Goal: Task Accomplishment & Management: Complete application form

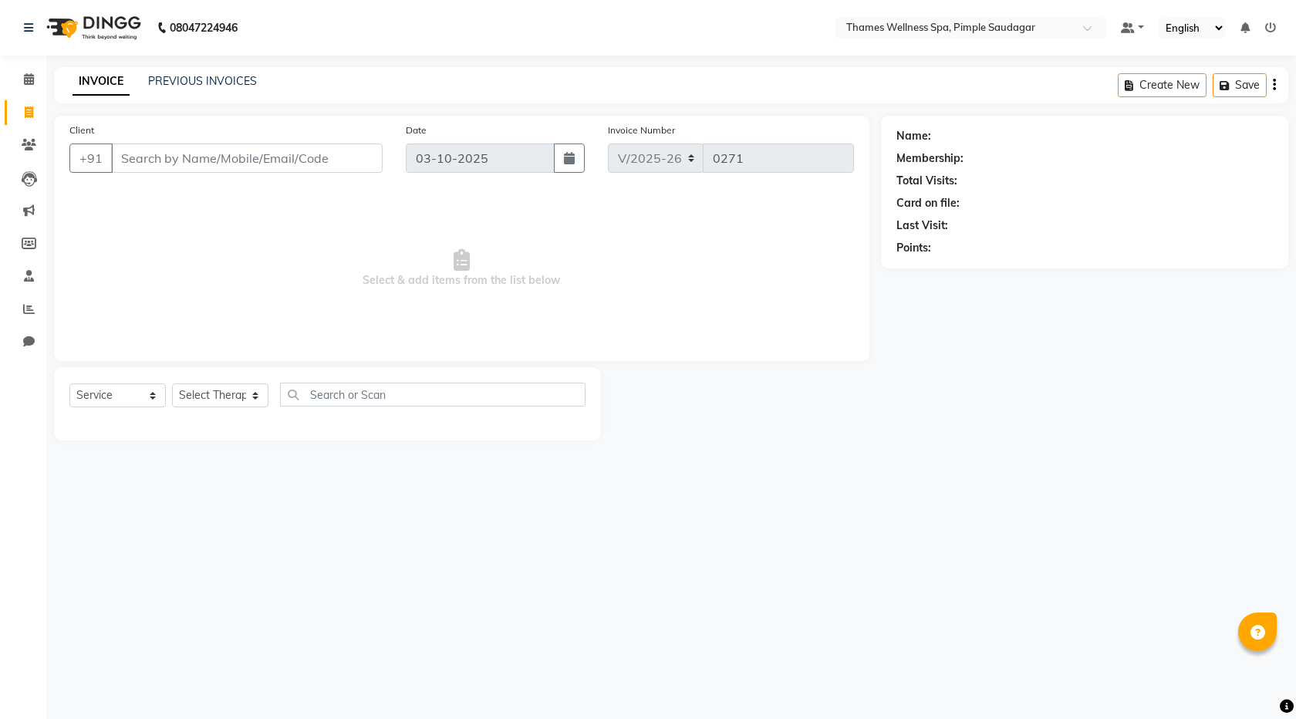
select select "8709"
select select "service"
paste input "9644000072"
type input "9644000072"
click at [963, 136] on link "[PERSON_NAME]" at bounding box center [977, 136] width 86 height 16
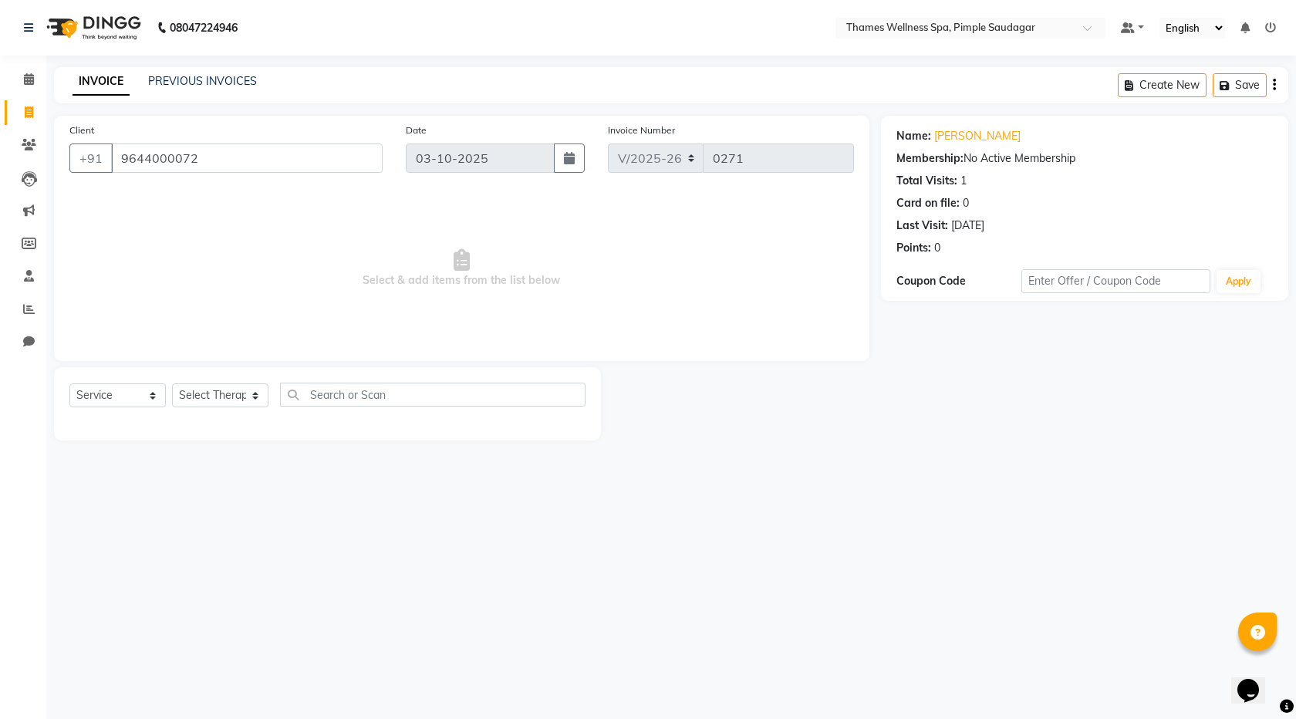
click at [871, 599] on div "08047224946 Select Location × Thames Wellness Spa, Pimple Saudagar Default Pane…" at bounding box center [648, 359] width 1296 height 719
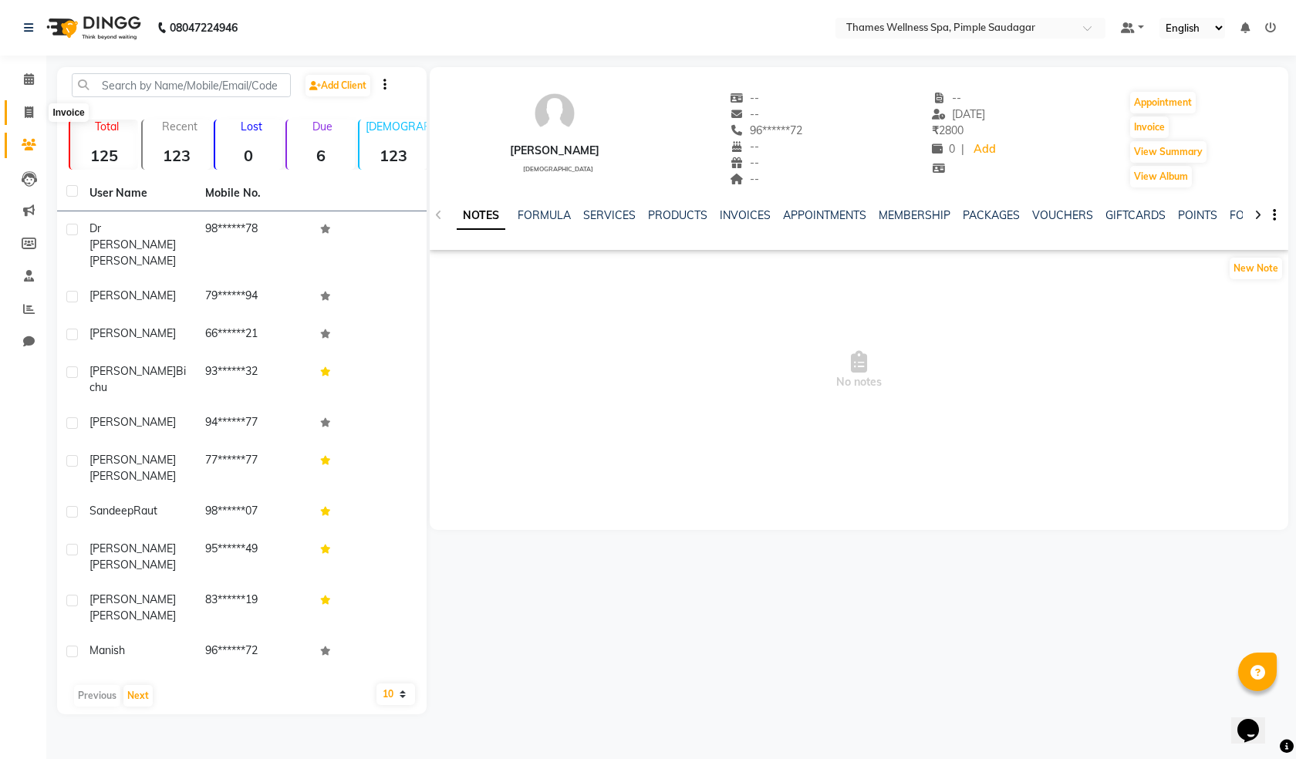
click at [31, 106] on icon at bounding box center [29, 112] width 8 height 12
select select "8709"
select select "service"
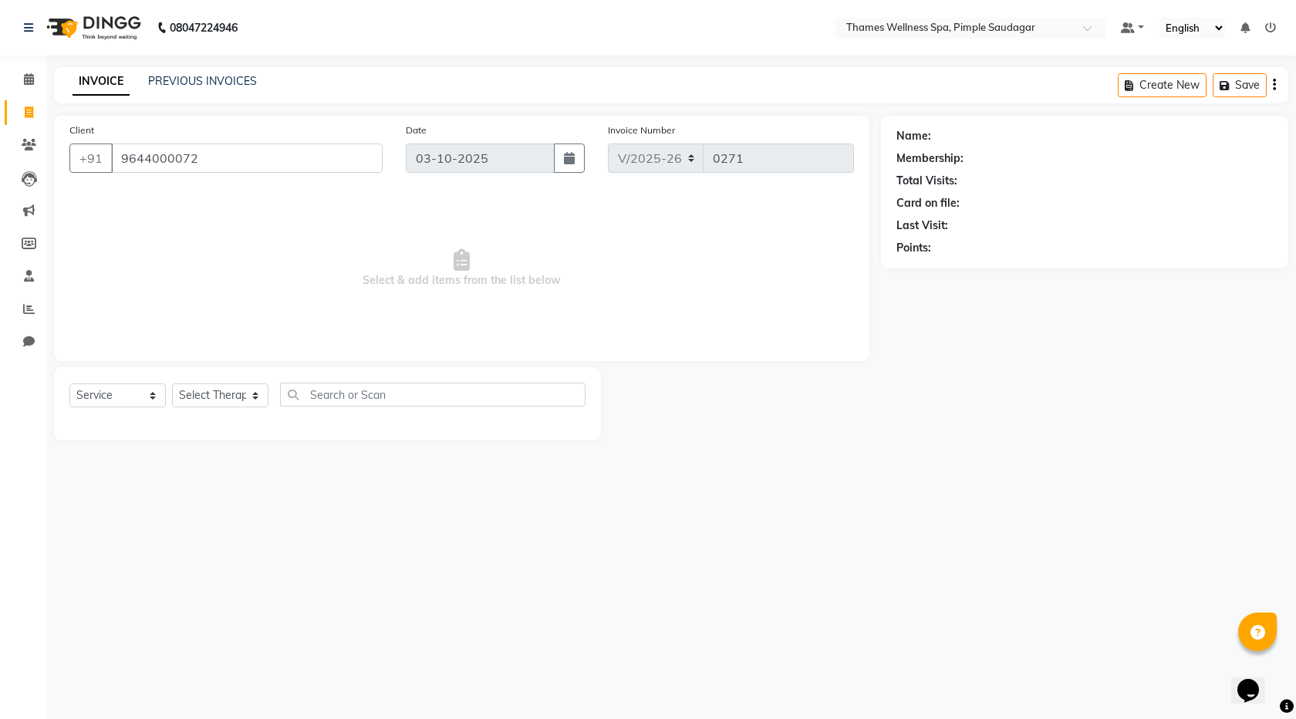
type input "9644000072"
click at [114, 398] on select "Select Service Product Membership Package Voucher Prepaid Gift Card" at bounding box center [117, 395] width 96 height 24
click at [173, 393] on select "Select Therapist [PERSON_NAME] Bem Hana kety [PERSON_NAME] Mishi [PERSON_NAME] …" at bounding box center [220, 395] width 96 height 24
select select "88610"
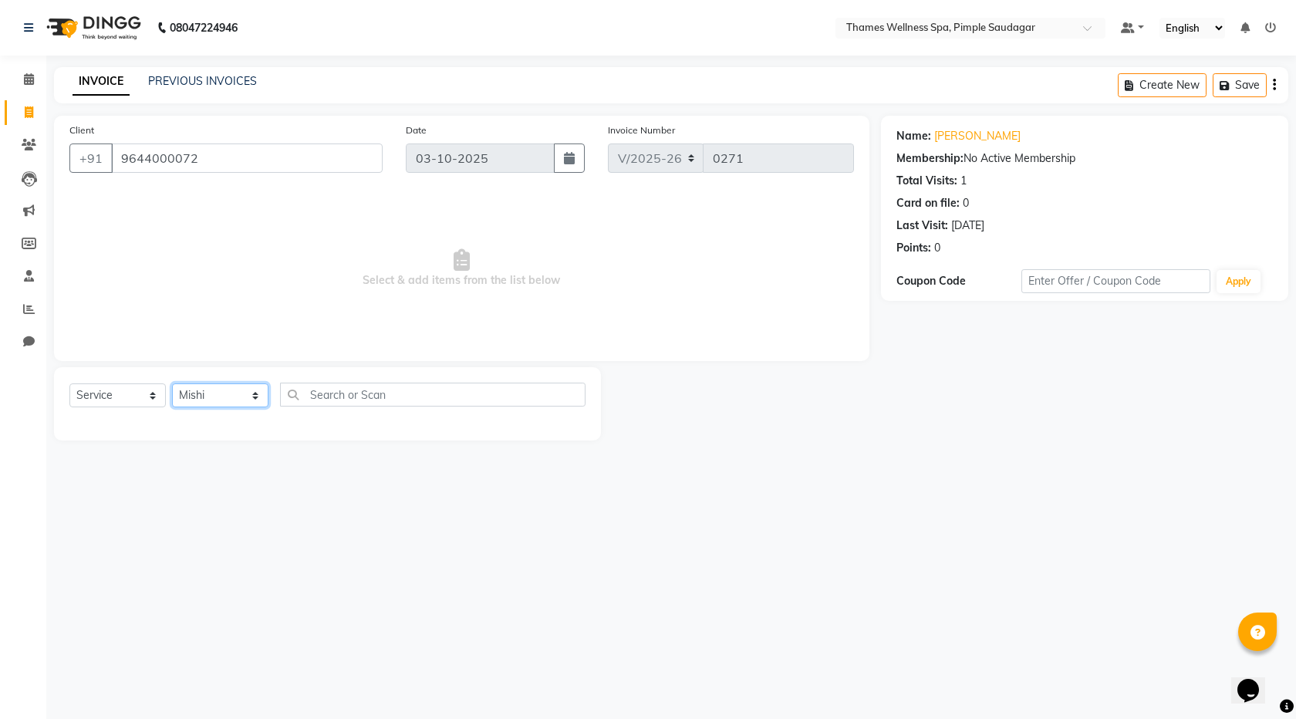
click at [172, 383] on select "Select Therapist [PERSON_NAME] Bem Hana kety [PERSON_NAME] Mishi [PERSON_NAME] …" at bounding box center [220, 395] width 96 height 24
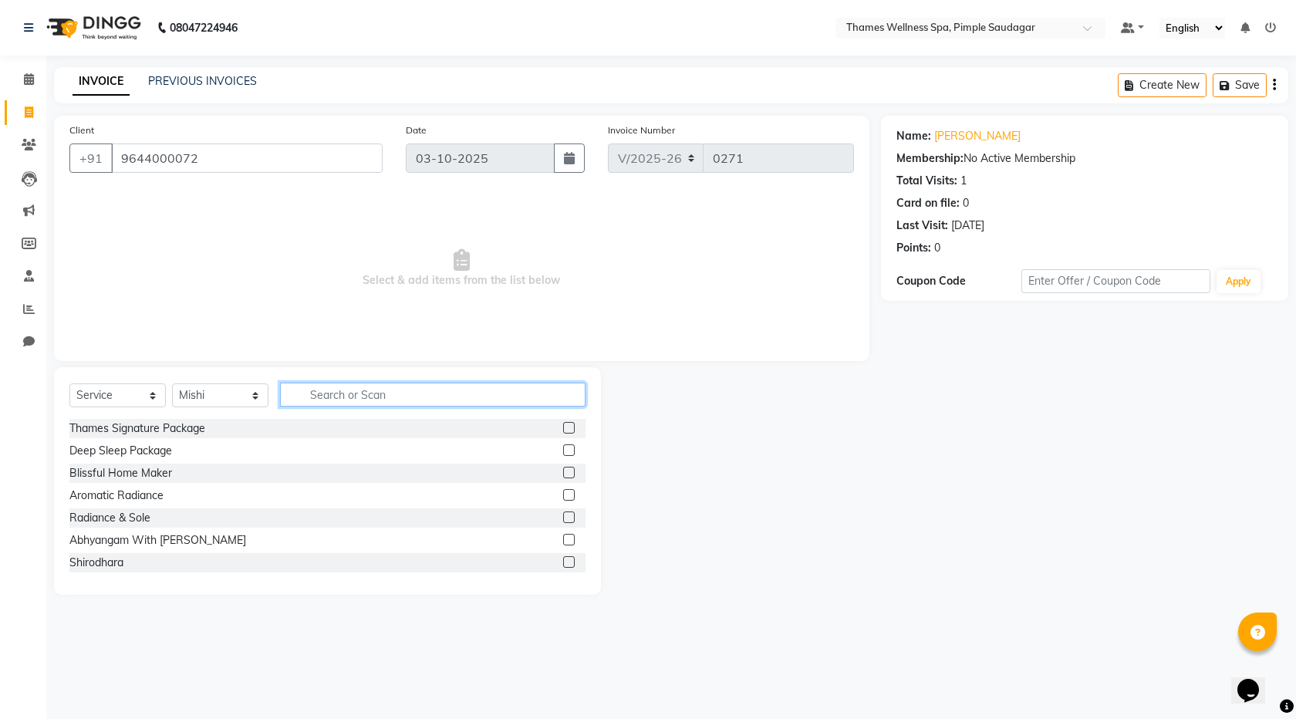
click at [306, 400] on input "text" at bounding box center [432, 395] width 305 height 24
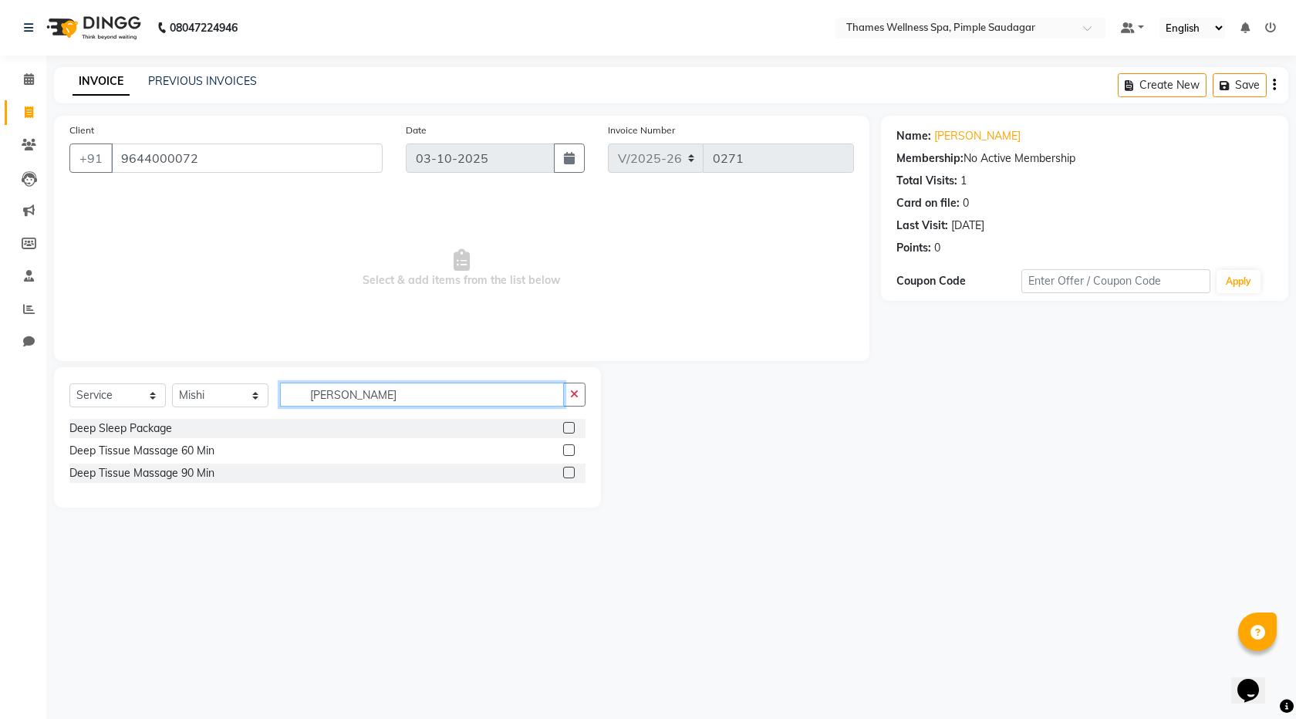
type input "[PERSON_NAME]"
click at [572, 448] on label at bounding box center [569, 450] width 12 height 12
click at [572, 448] on input "checkbox" at bounding box center [568, 451] width 10 height 10
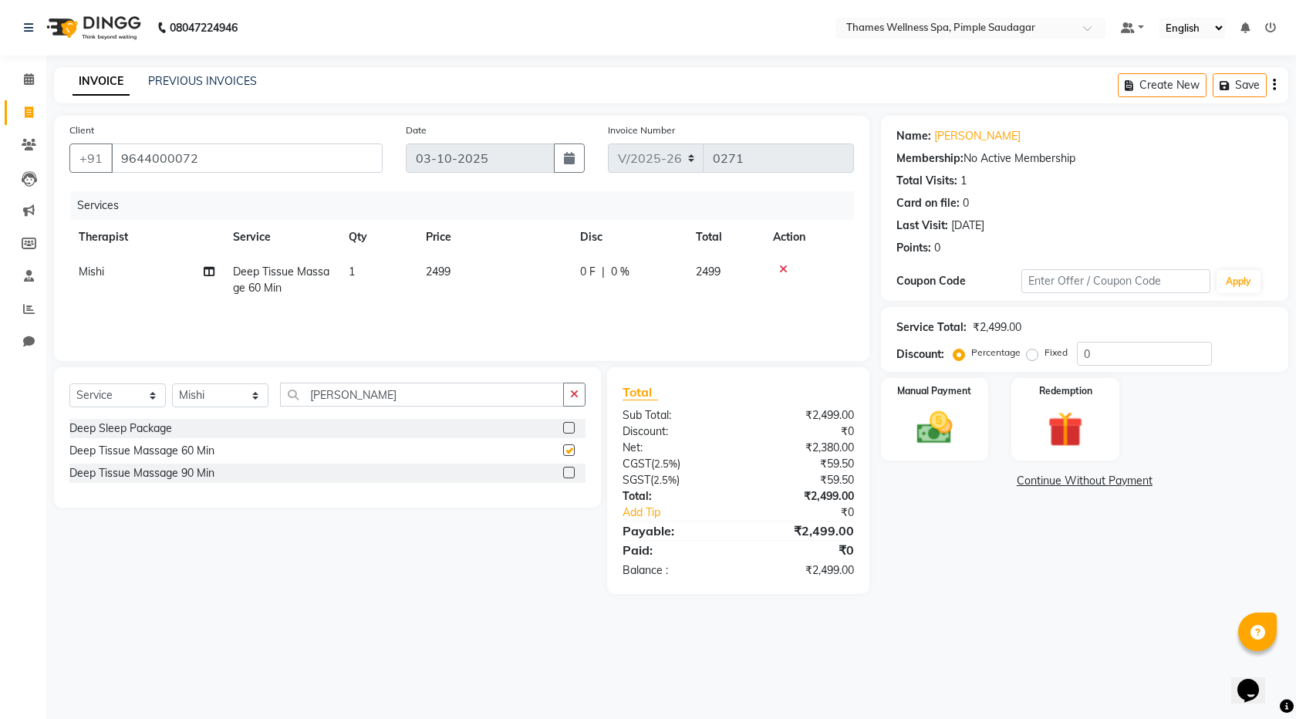
checkbox input "false"
click at [609, 278] on div "0 F | 0 %" at bounding box center [628, 272] width 97 height 16
select select "88610"
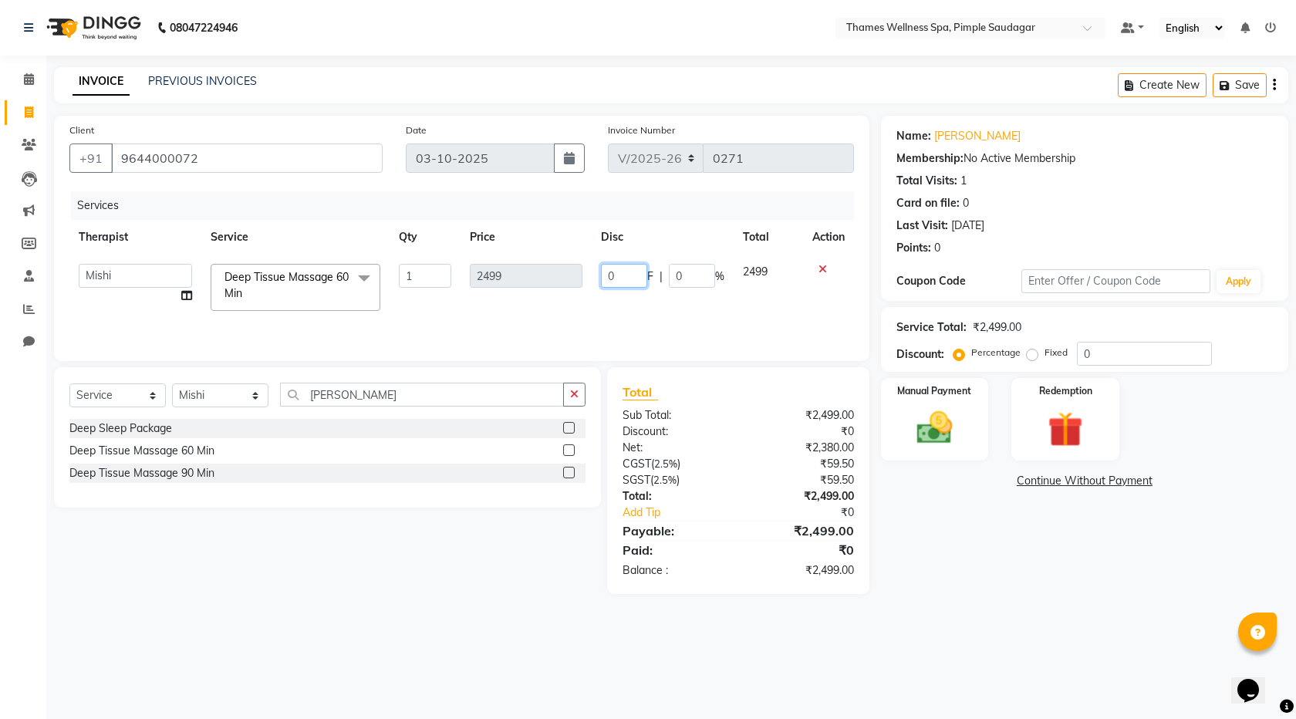
drag, startPoint x: 629, startPoint y: 276, endPoint x: 370, endPoint y: 302, distance: 260.5
click at [427, 289] on tr "[PERSON_NAME] Bem Hana kety [PERSON_NAME] Mishi [PERSON_NAME] [PERSON_NAME] Das…" at bounding box center [461, 288] width 785 height 66
type input "299"
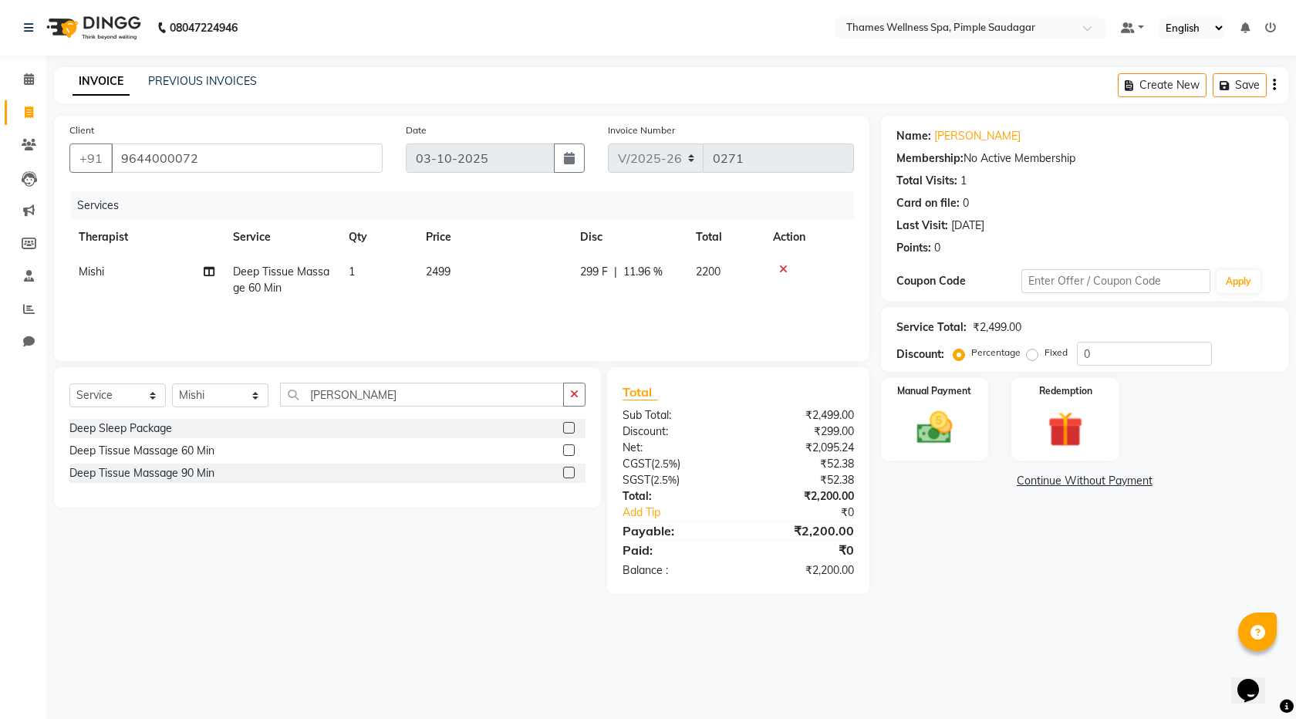
click at [588, 568] on div "Select Service Product Membership Package Voucher Prepaid Gift Card Select Ther…" at bounding box center [321, 480] width 559 height 227
click at [938, 441] on img at bounding box center [935, 428] width 60 height 42
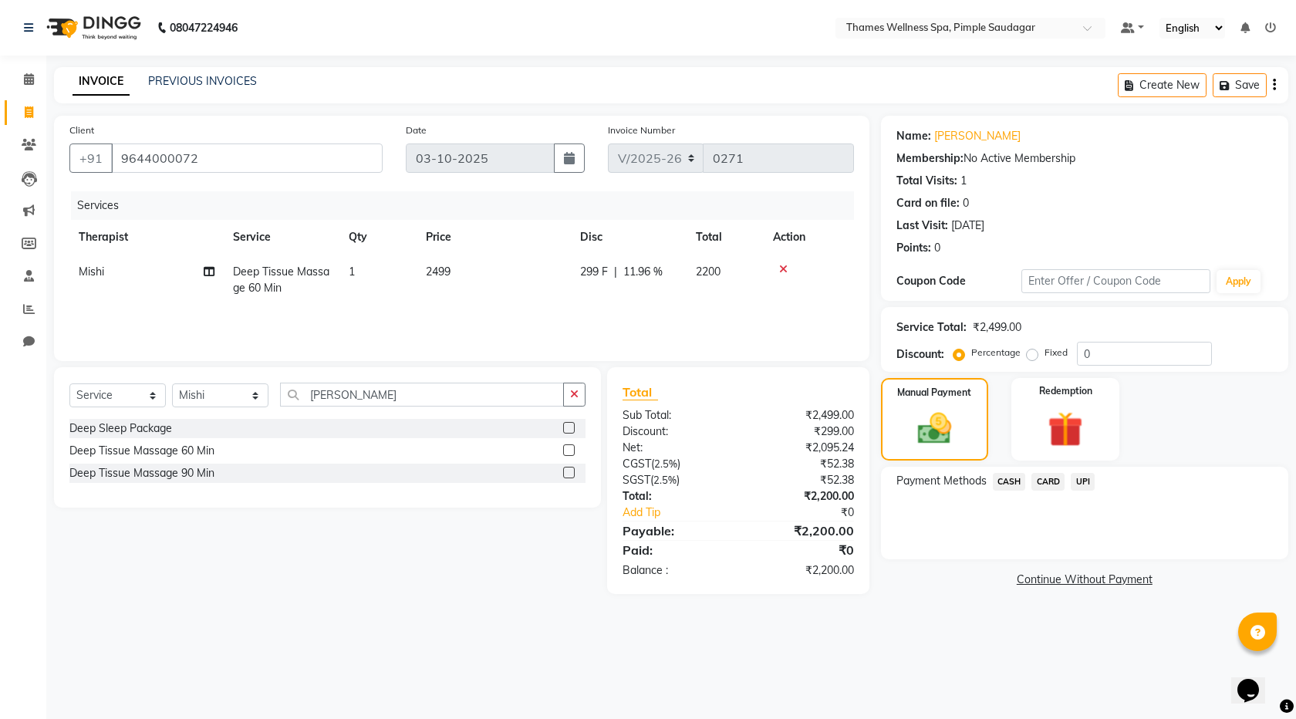
click at [1083, 483] on span "UPI" at bounding box center [1083, 482] width 24 height 18
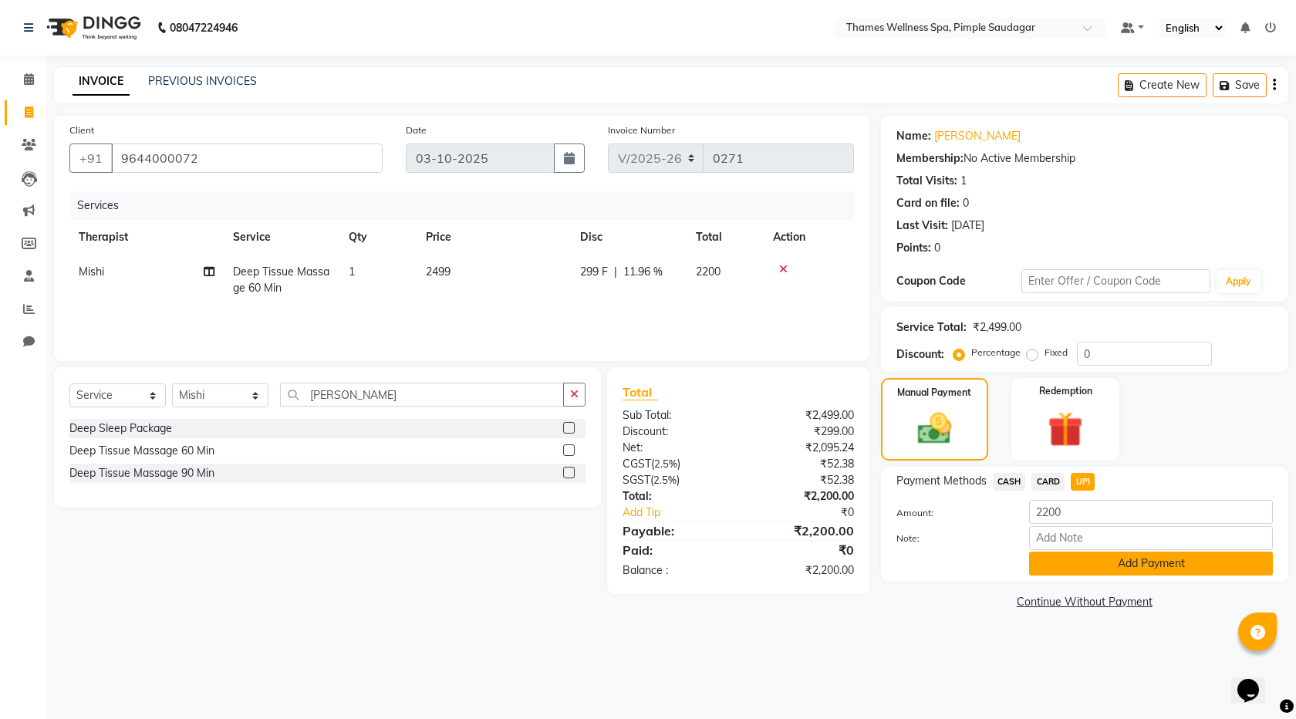
click at [1127, 567] on button "Add Payment" at bounding box center [1151, 564] width 244 height 24
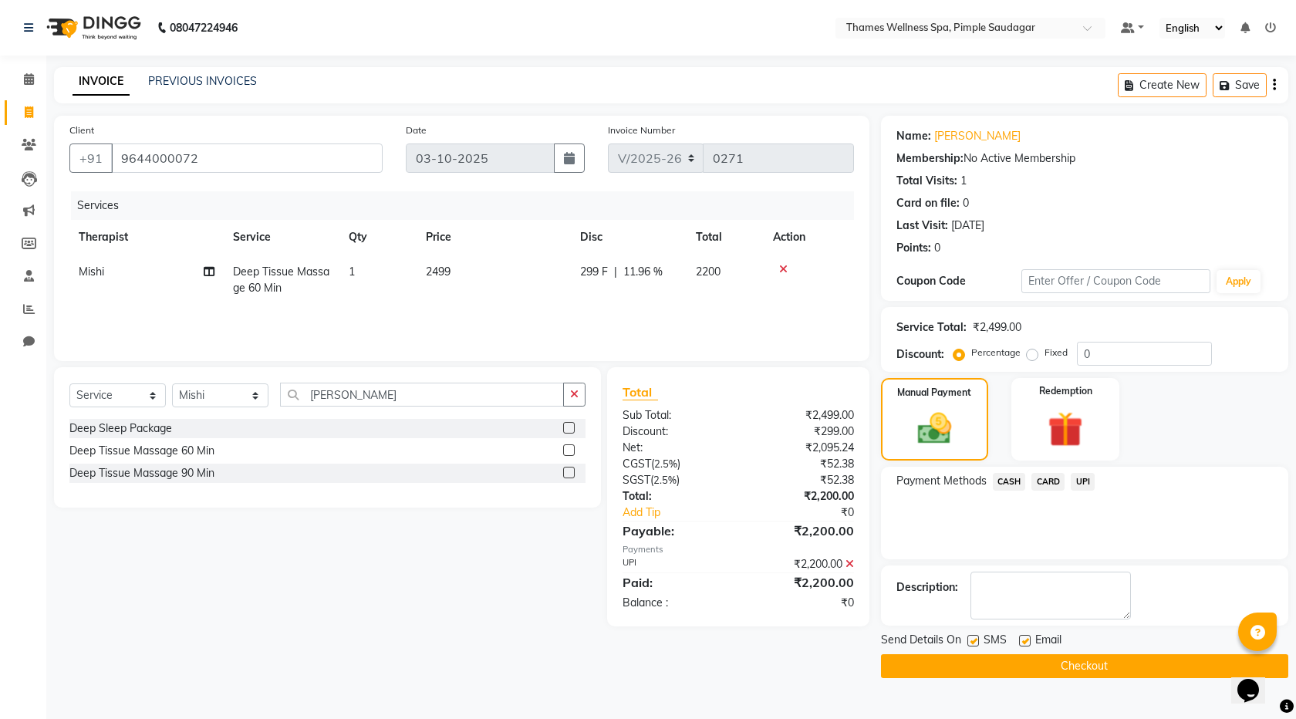
click at [1107, 660] on button "Checkout" at bounding box center [1084, 666] width 407 height 24
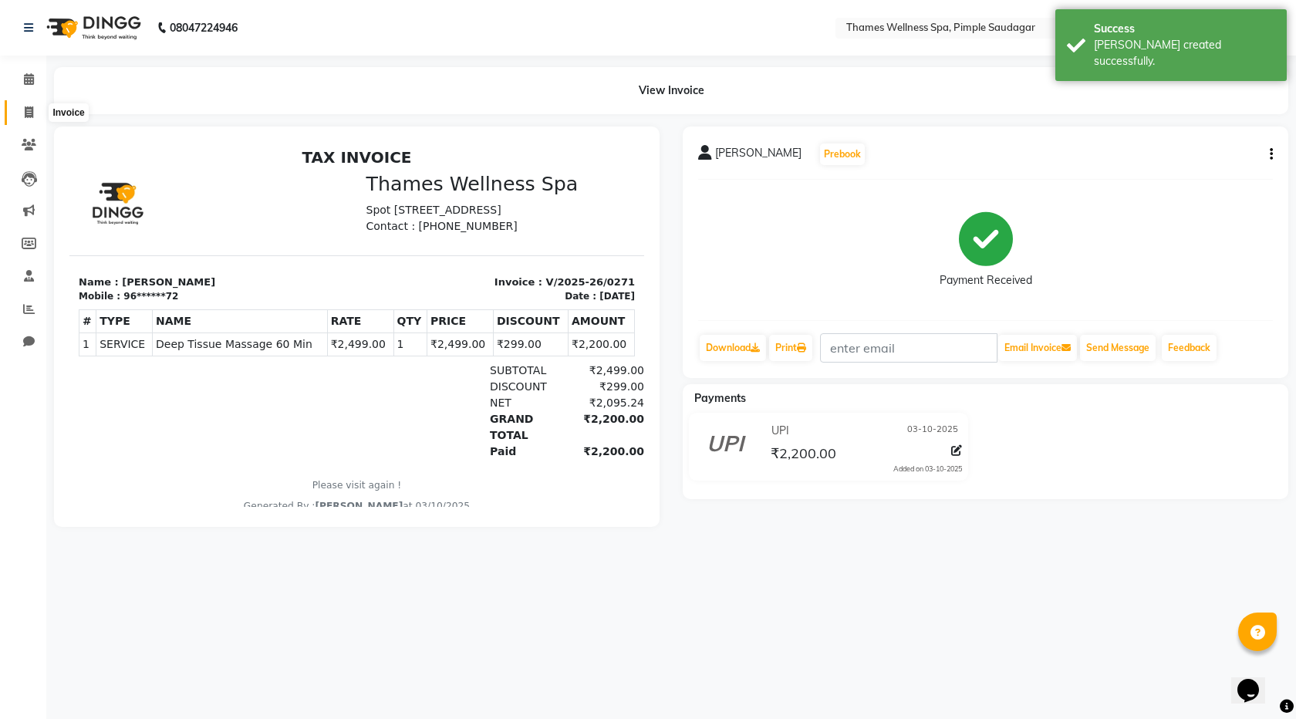
click at [22, 114] on span at bounding box center [28, 113] width 27 height 18
select select "service"
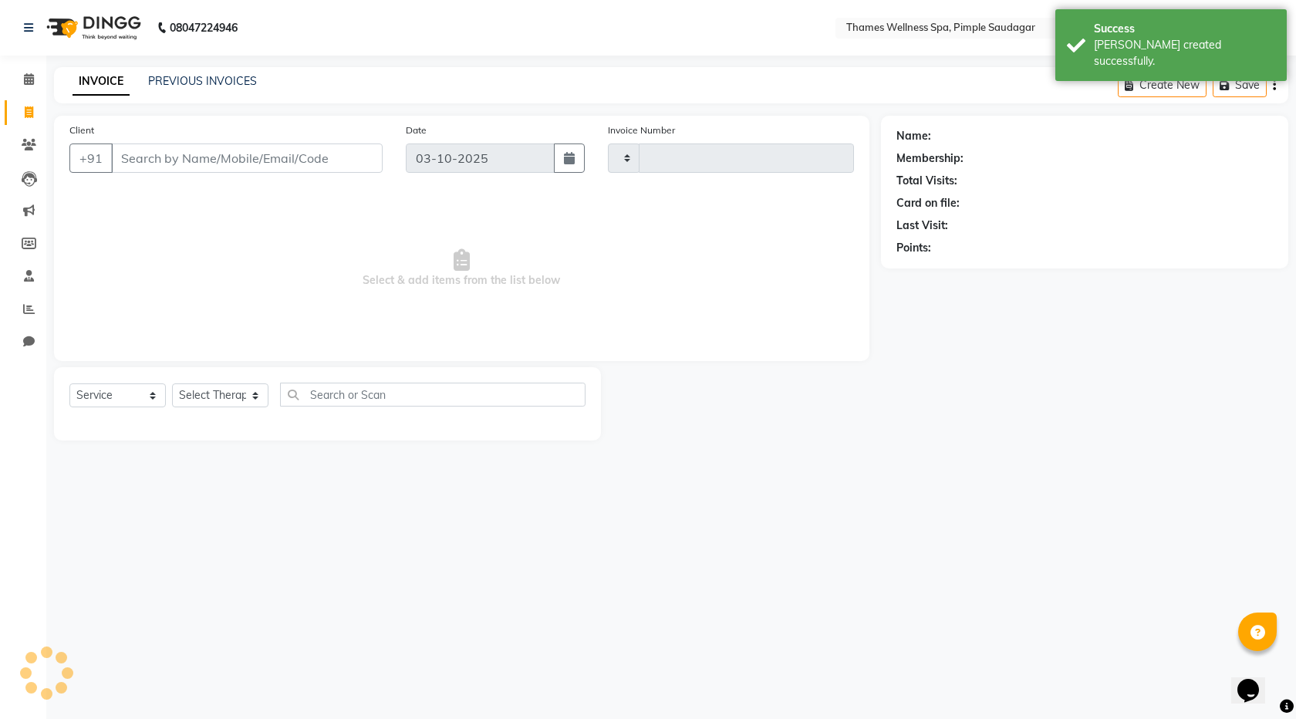
type input "0272"
select select "8709"
click at [145, 151] on input "Client" at bounding box center [247, 157] width 272 height 29
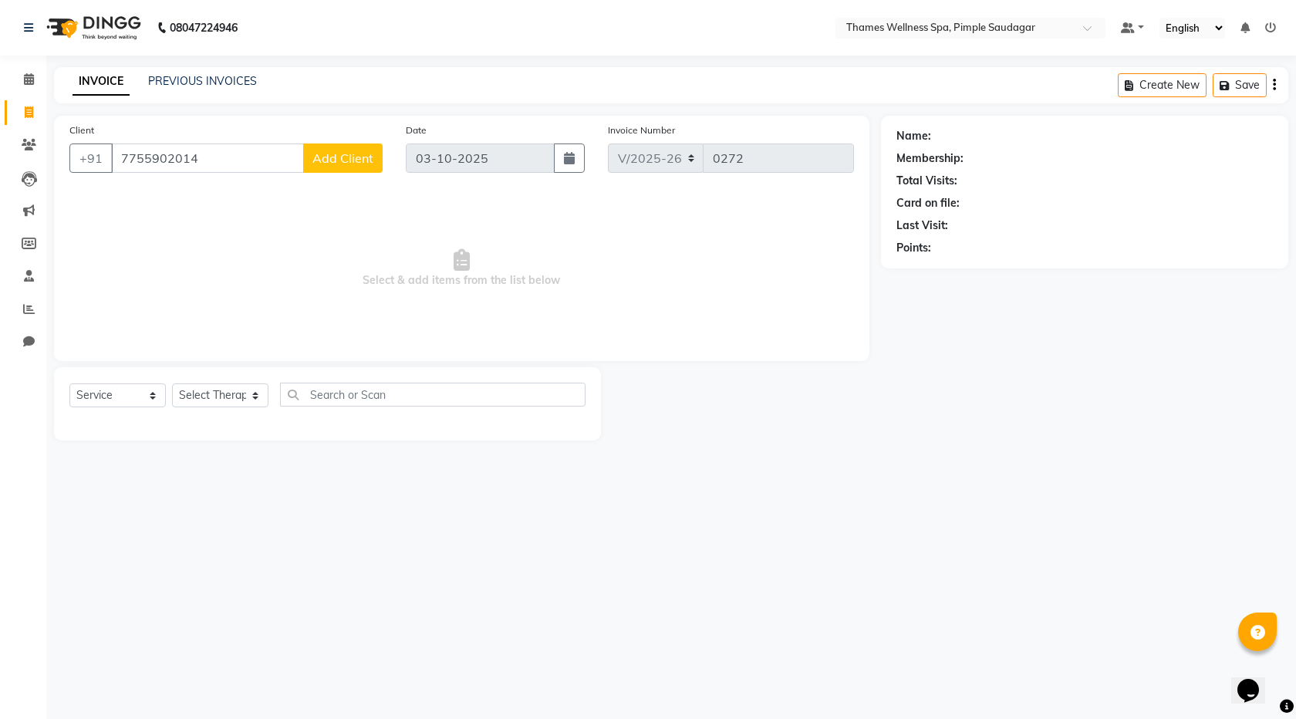
type input "7755902014"
click at [339, 156] on span "Add Client" at bounding box center [342, 157] width 61 height 15
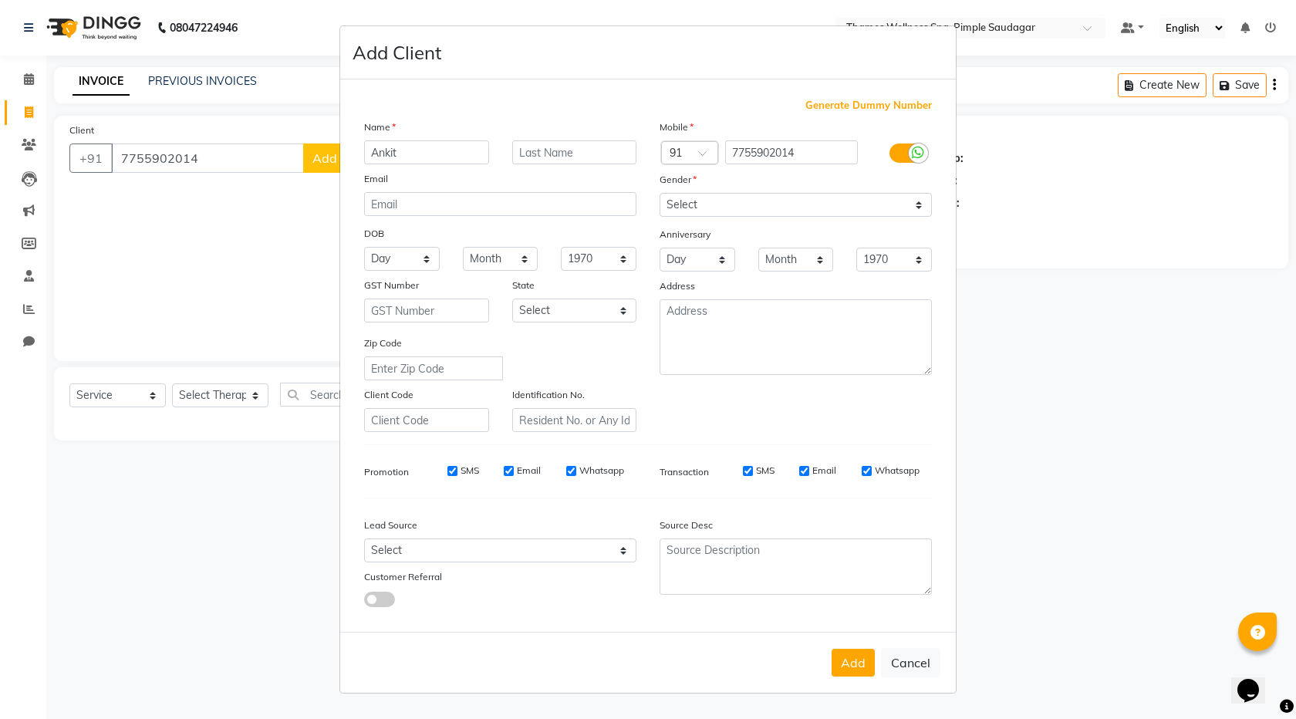
type input "Ankit"
type input "[DEMOGRAPHIC_DATA]"
click at [818, 197] on select "Select [DEMOGRAPHIC_DATA] [DEMOGRAPHIC_DATA] Other Prefer Not To Say" at bounding box center [796, 205] width 272 height 24
select select "[DEMOGRAPHIC_DATA]"
click at [660, 193] on select "Select [DEMOGRAPHIC_DATA] [DEMOGRAPHIC_DATA] Other Prefer Not To Say" at bounding box center [796, 205] width 272 height 24
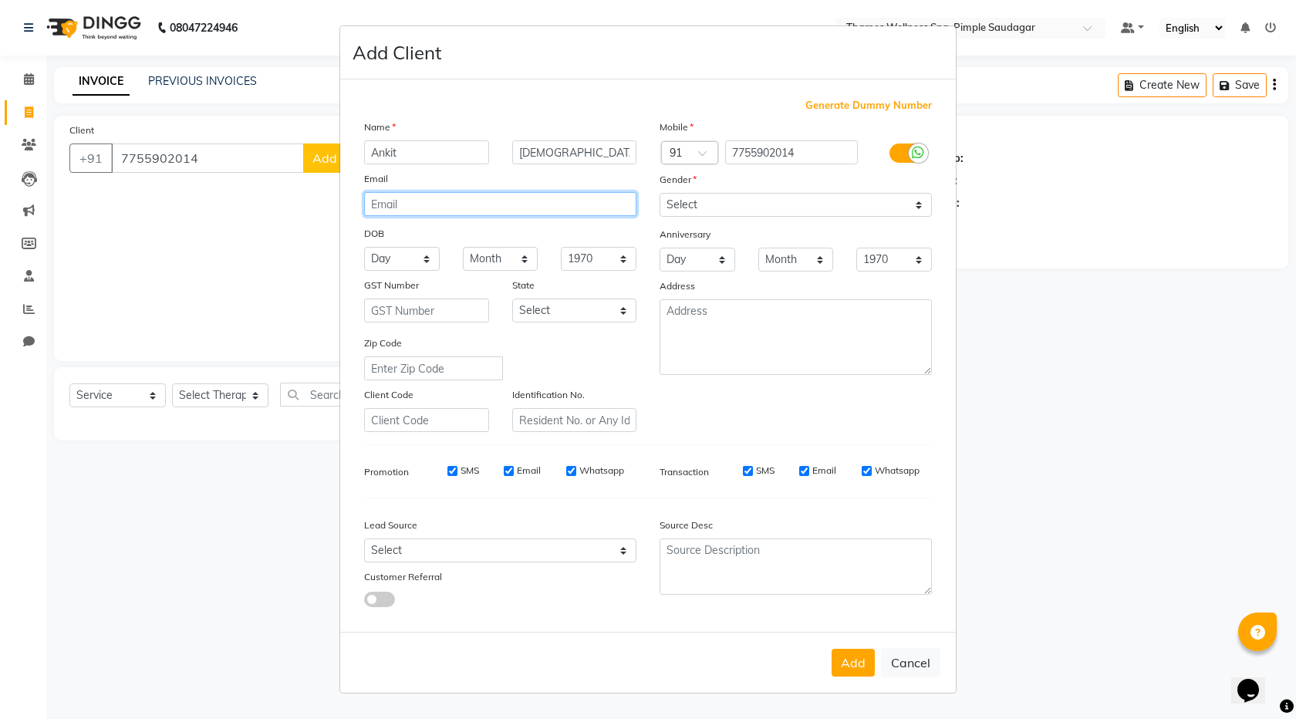
click at [405, 207] on input "email" at bounding box center [500, 204] width 272 height 24
type input "[EMAIL_ADDRESS][DOMAIN_NAME]"
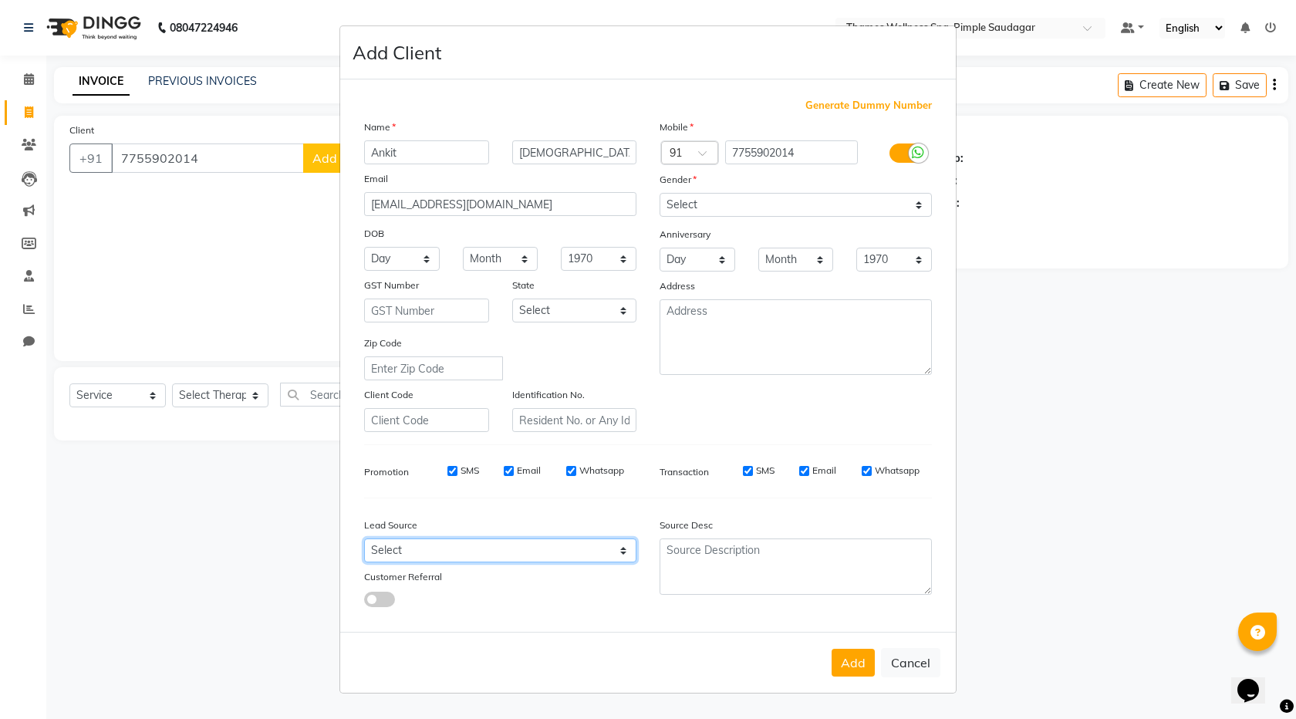
click at [515, 556] on select "Select Walk-in Referral Internet Friend Word of Mouth Advertisement Facebook Ju…" at bounding box center [500, 550] width 272 height 24
select select "56488"
click at [364, 538] on select "Select Walk-in Referral Internet Friend Word of Mouth Advertisement Facebook Ju…" at bounding box center [500, 550] width 272 height 24
click at [845, 666] on button "Add" at bounding box center [853, 663] width 43 height 28
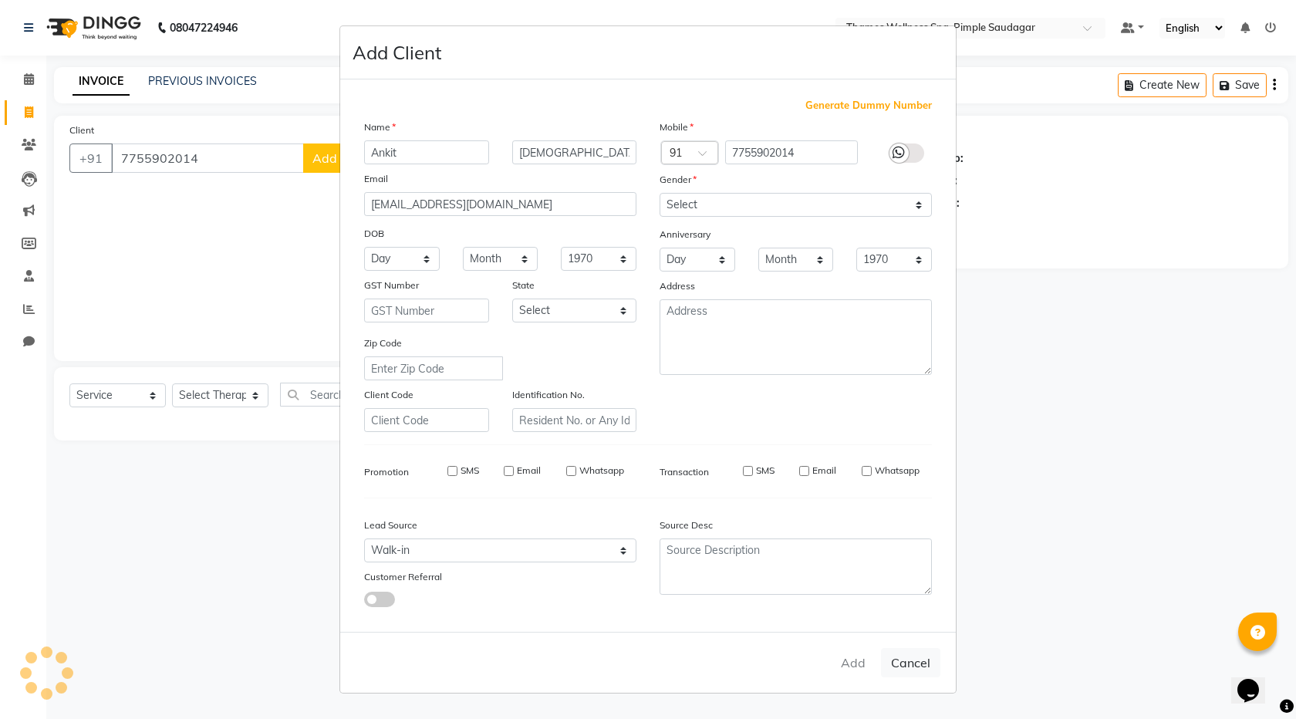
type input "77******14"
select select
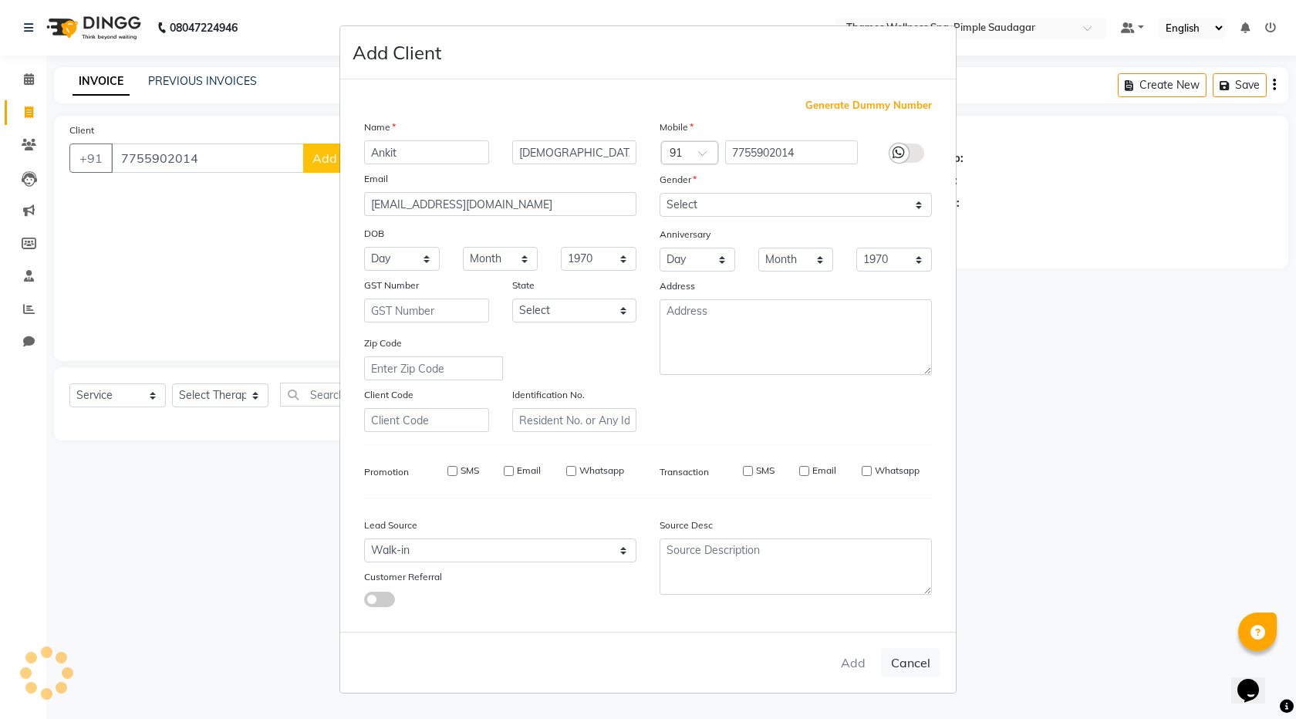
select select
checkbox input "false"
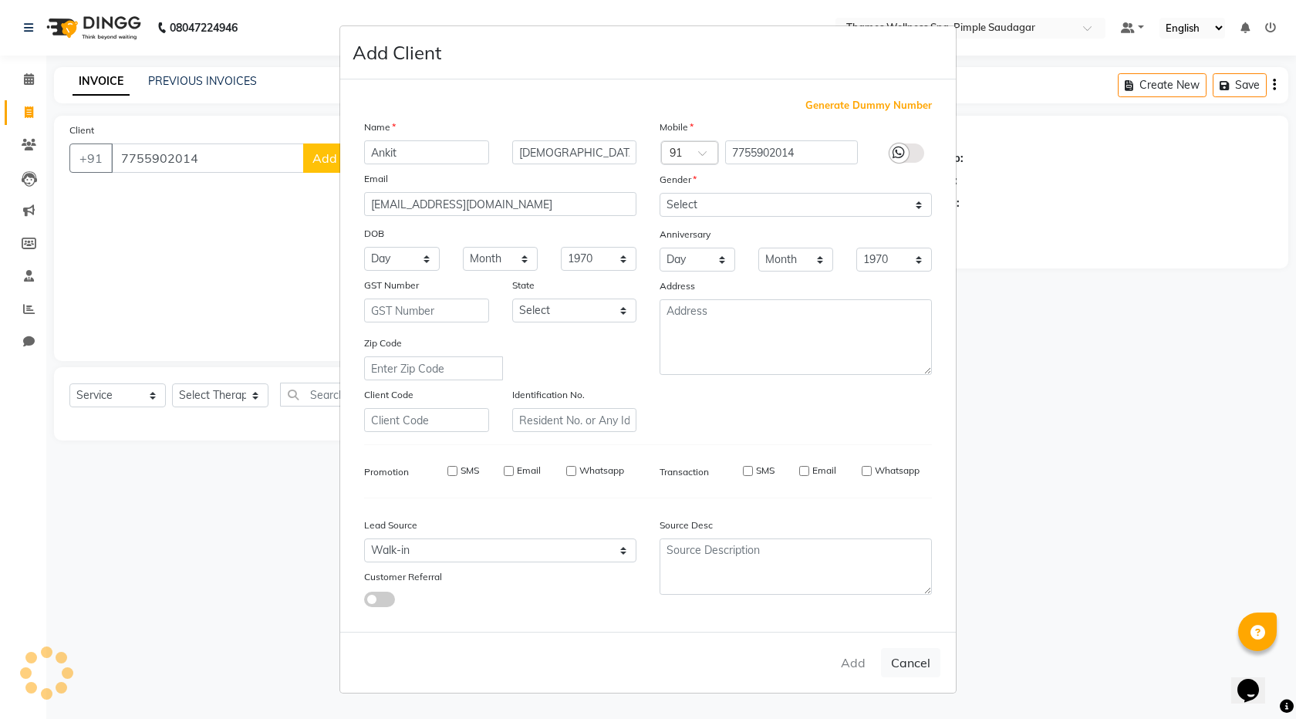
checkbox input "false"
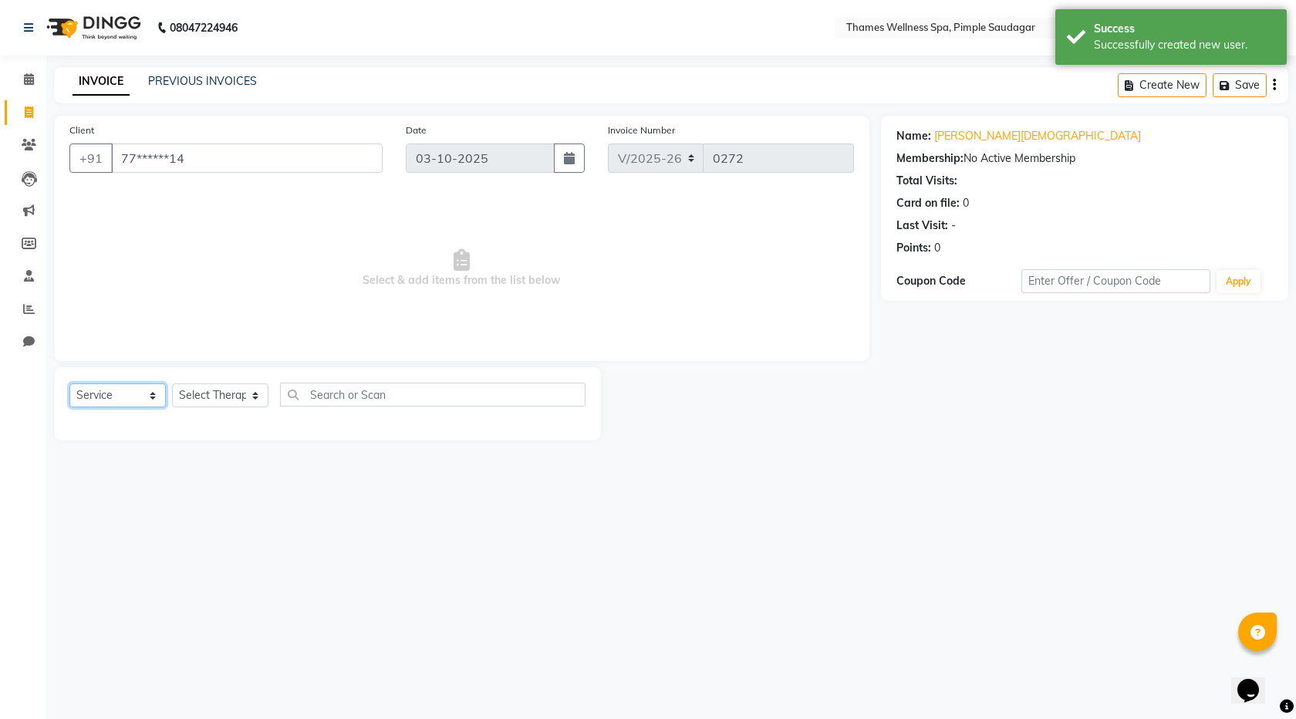
click at [116, 387] on select "Select Service Product Membership Package Voucher Prepaid Gift Card" at bounding box center [117, 395] width 96 height 24
click at [147, 308] on span "Select & add items from the list below" at bounding box center [461, 268] width 785 height 154
click at [110, 388] on select "Select Service Product Membership Package Voucher Prepaid Gift Card" at bounding box center [117, 395] width 96 height 24
select select "membership"
click at [69, 383] on select "Select Service Product Membership Package Voucher Prepaid Gift Card" at bounding box center [117, 395] width 96 height 24
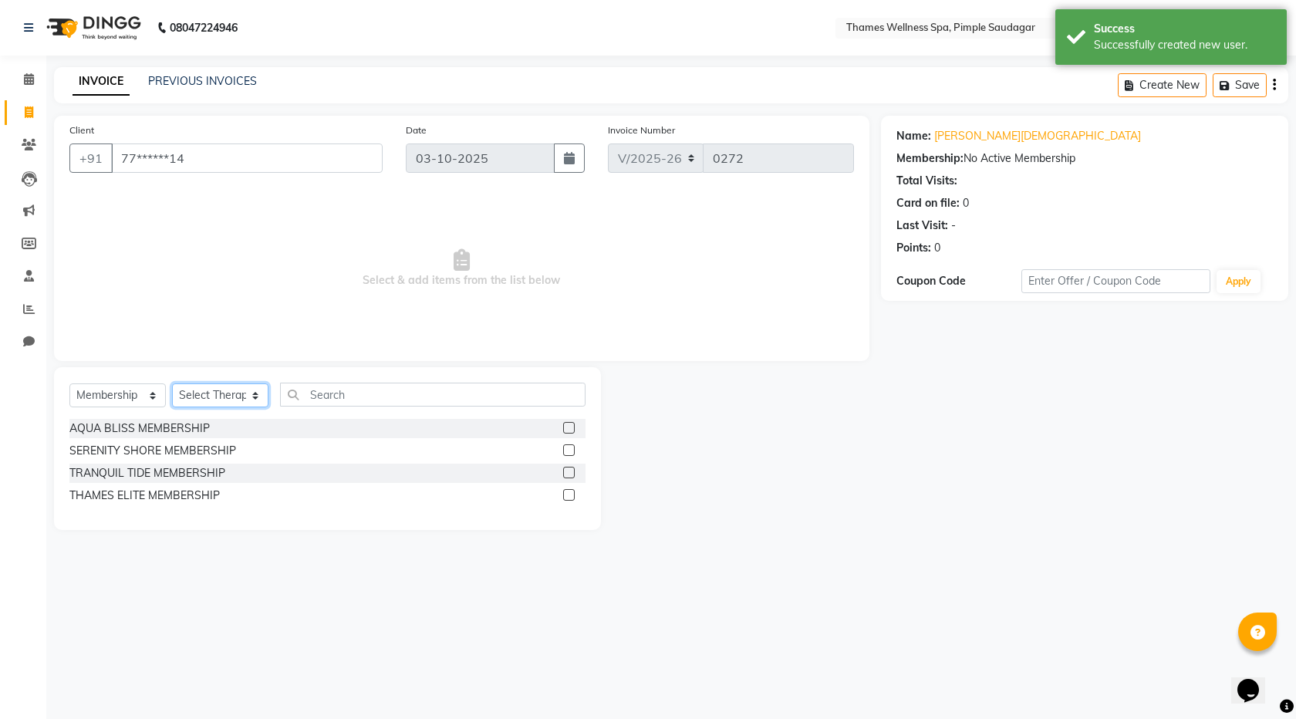
click at [236, 399] on select "Select Therapist [PERSON_NAME] Bem Hana kety [PERSON_NAME] Mishi [PERSON_NAME] …" at bounding box center [220, 395] width 96 height 24
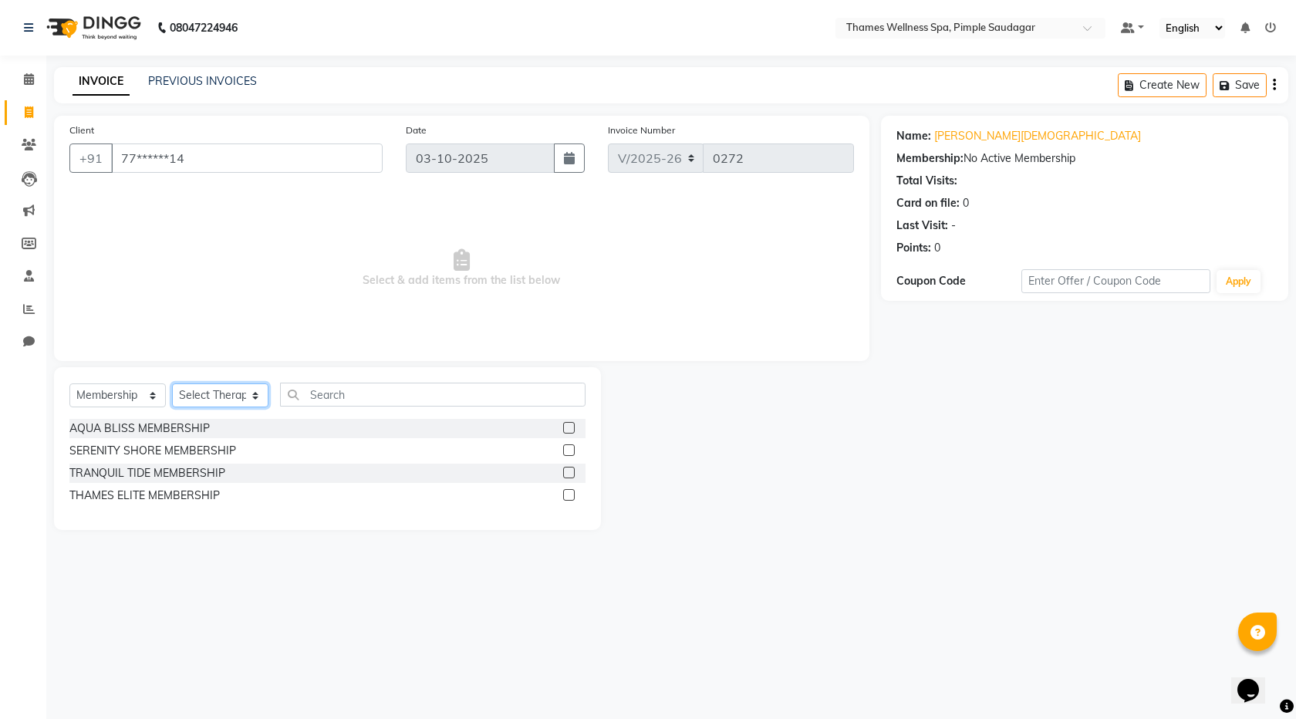
select select "88612"
click at [172, 383] on select "Select Therapist [PERSON_NAME] Bem Hana kety [PERSON_NAME] Mishi [PERSON_NAME] …" at bounding box center [220, 395] width 96 height 24
click at [193, 425] on div "AQUA BLISS MEMBERSHIP" at bounding box center [139, 428] width 140 height 16
select select "select"
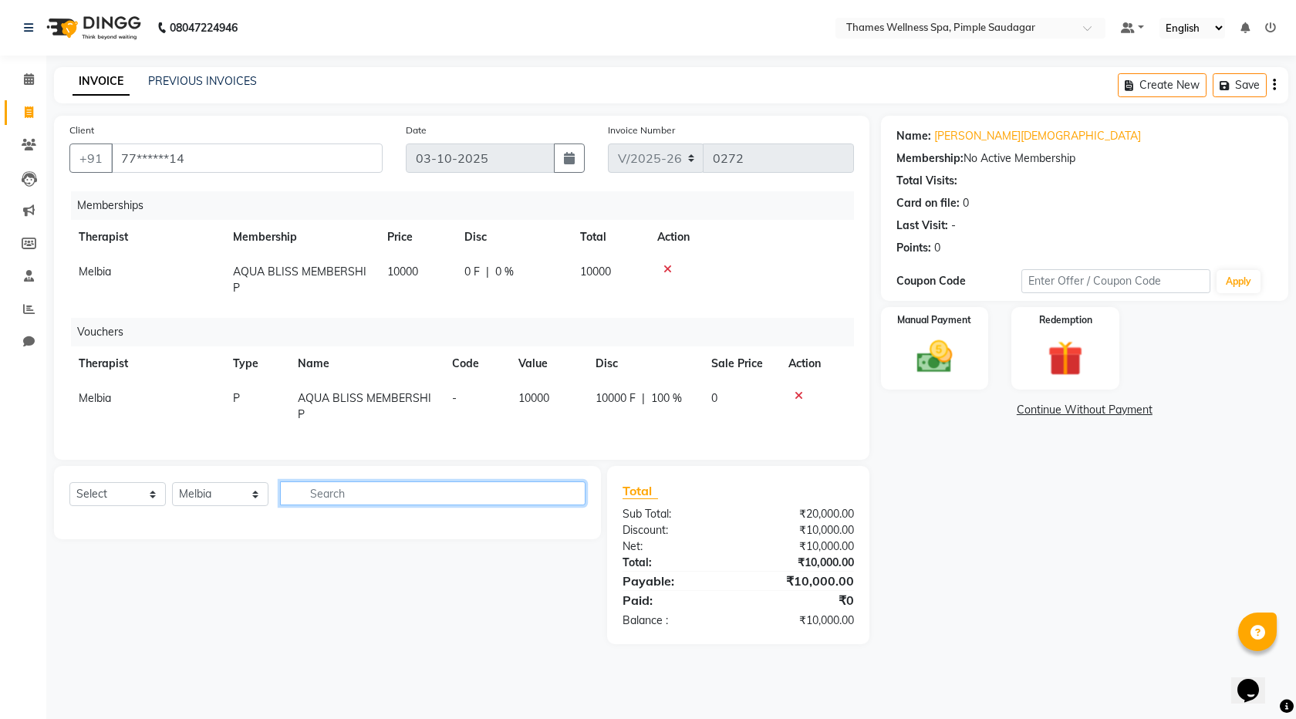
click at [356, 495] on input "text" at bounding box center [432, 493] width 305 height 24
type input "Swe"
click at [127, 505] on select "Select Service Product Package Voucher Prepaid Gift Card" at bounding box center [117, 494] width 96 height 24
select select "service"
click at [69, 494] on select "Select Service Product Package Voucher Prepaid Gift Card" at bounding box center [117, 494] width 96 height 24
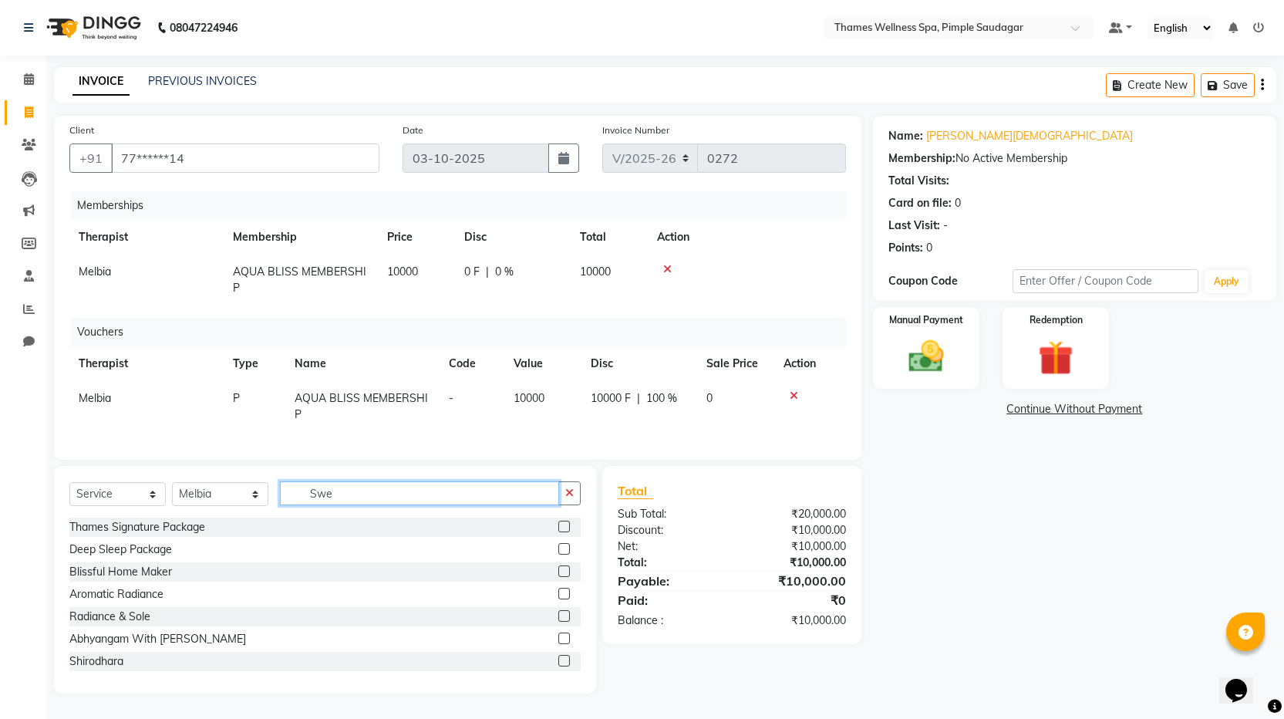
click at [393, 505] on input "Swe" at bounding box center [419, 493] width 279 height 24
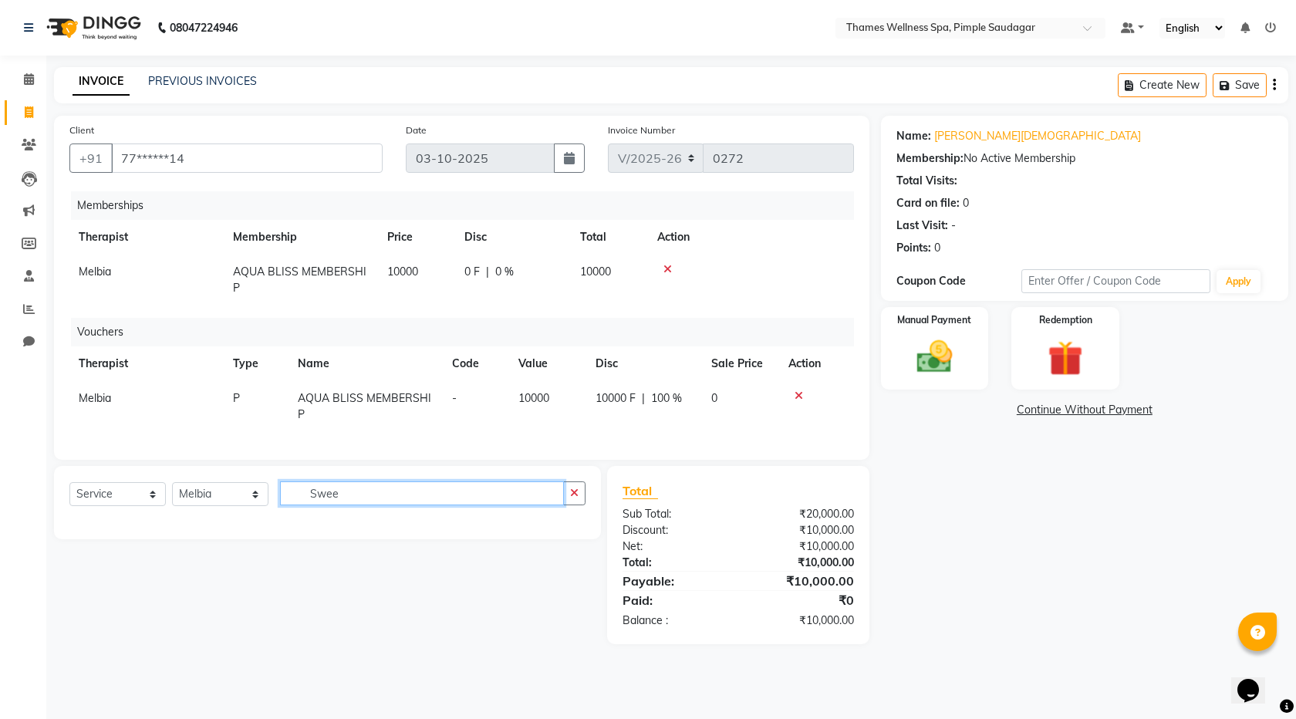
type input "Swe"
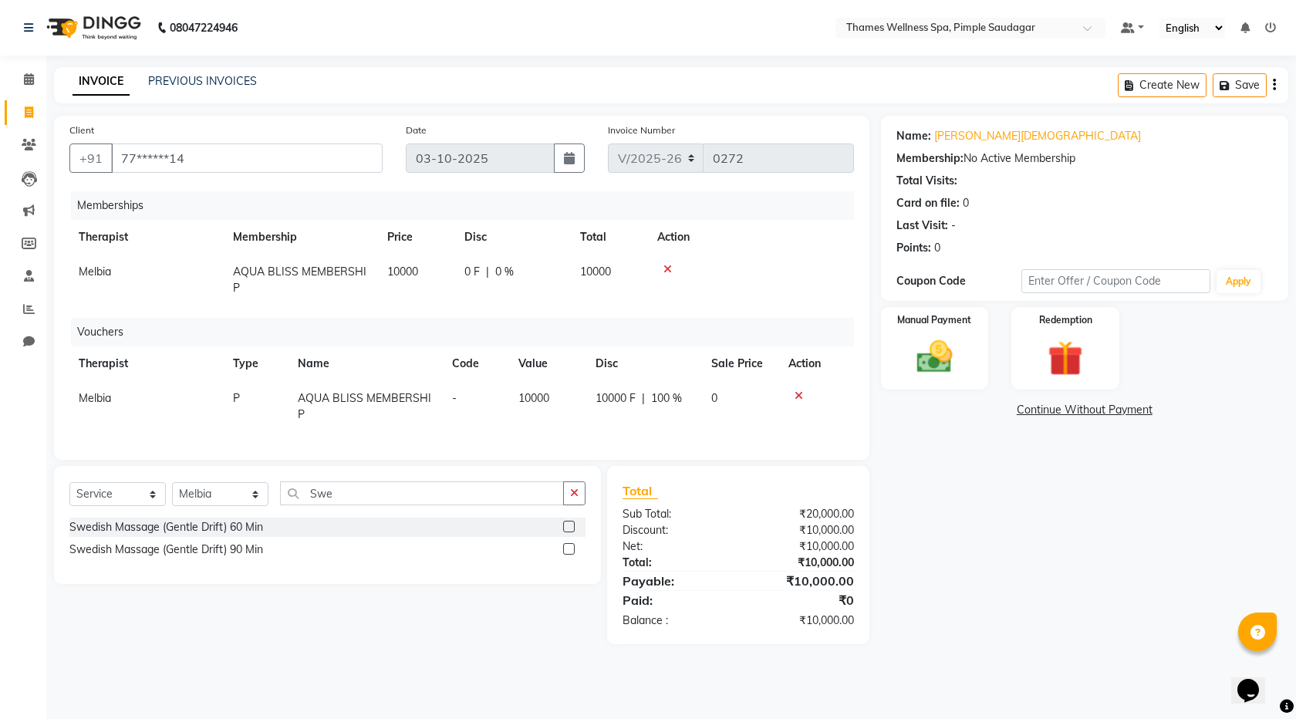
click at [568, 532] on label at bounding box center [569, 527] width 12 height 12
click at [568, 532] on input "checkbox" at bounding box center [568, 527] width 10 height 10
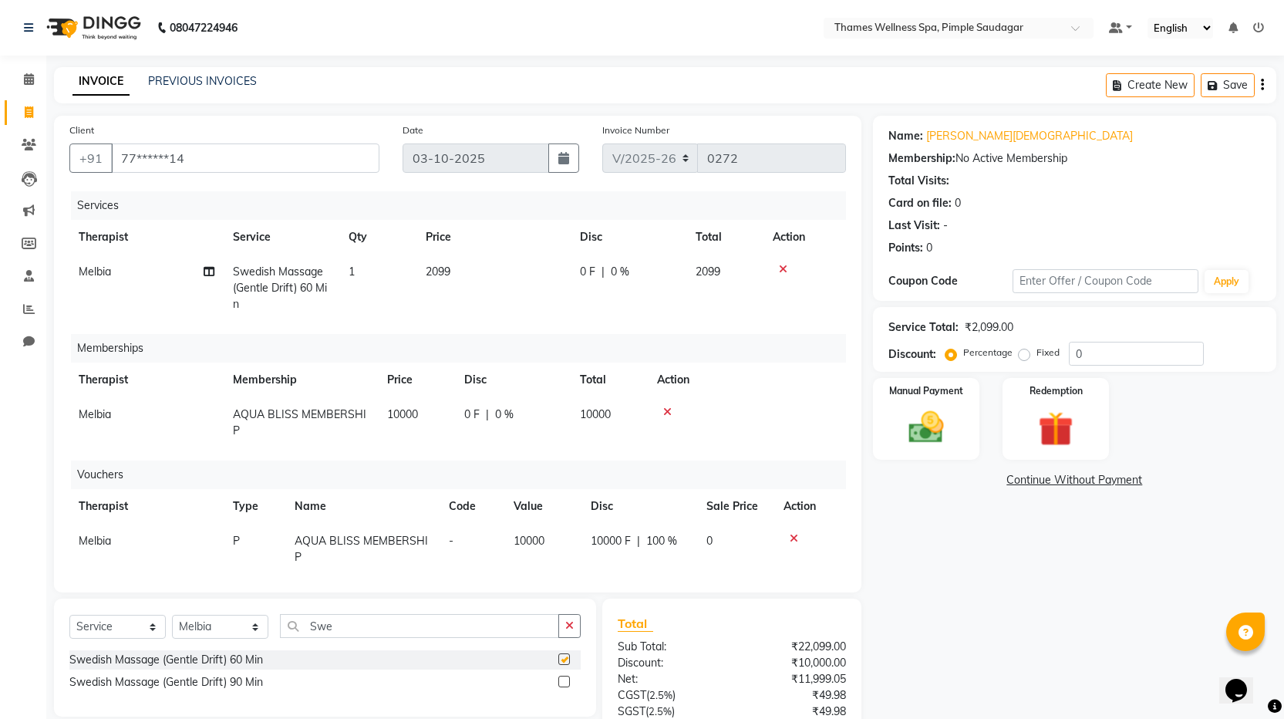
checkbox input "false"
click at [609, 275] on div "0 F | 0 %" at bounding box center [628, 272] width 97 height 16
select select "88612"
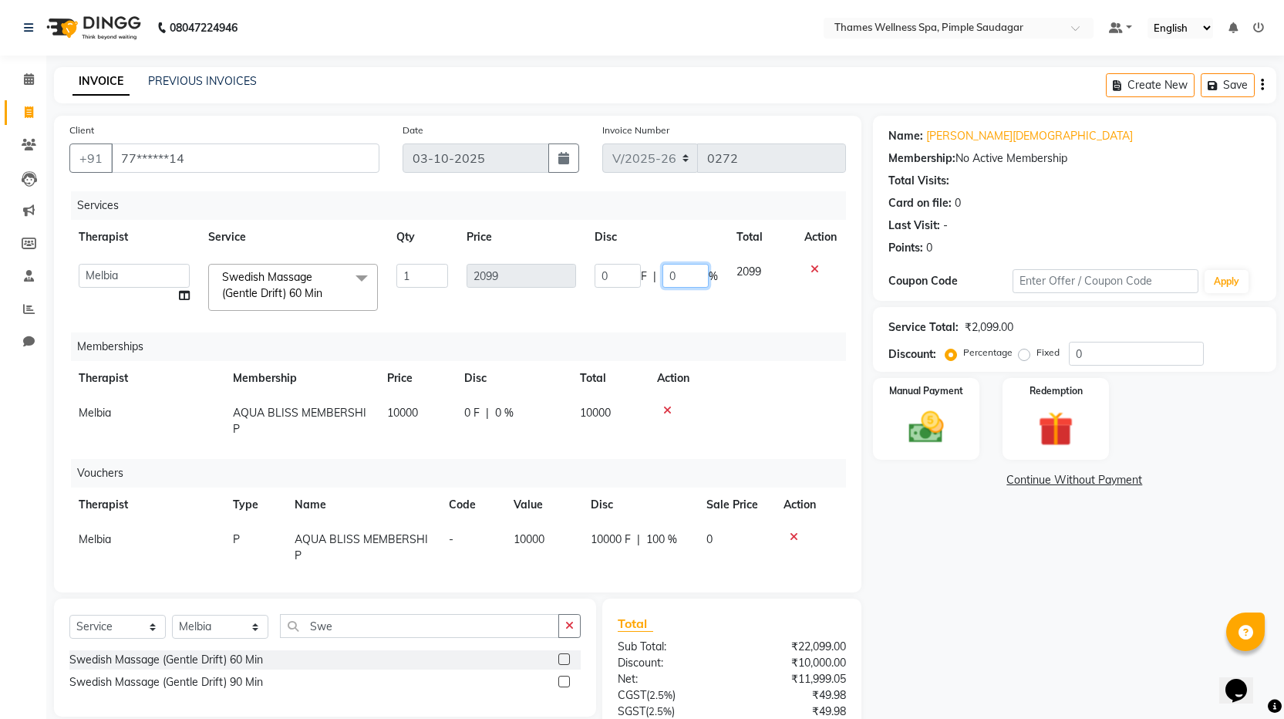
drag, startPoint x: 673, startPoint y: 274, endPoint x: 617, endPoint y: 273, distance: 55.5
click at [617, 273] on div "0 F | 0 %" at bounding box center [656, 276] width 123 height 24
type input "1"
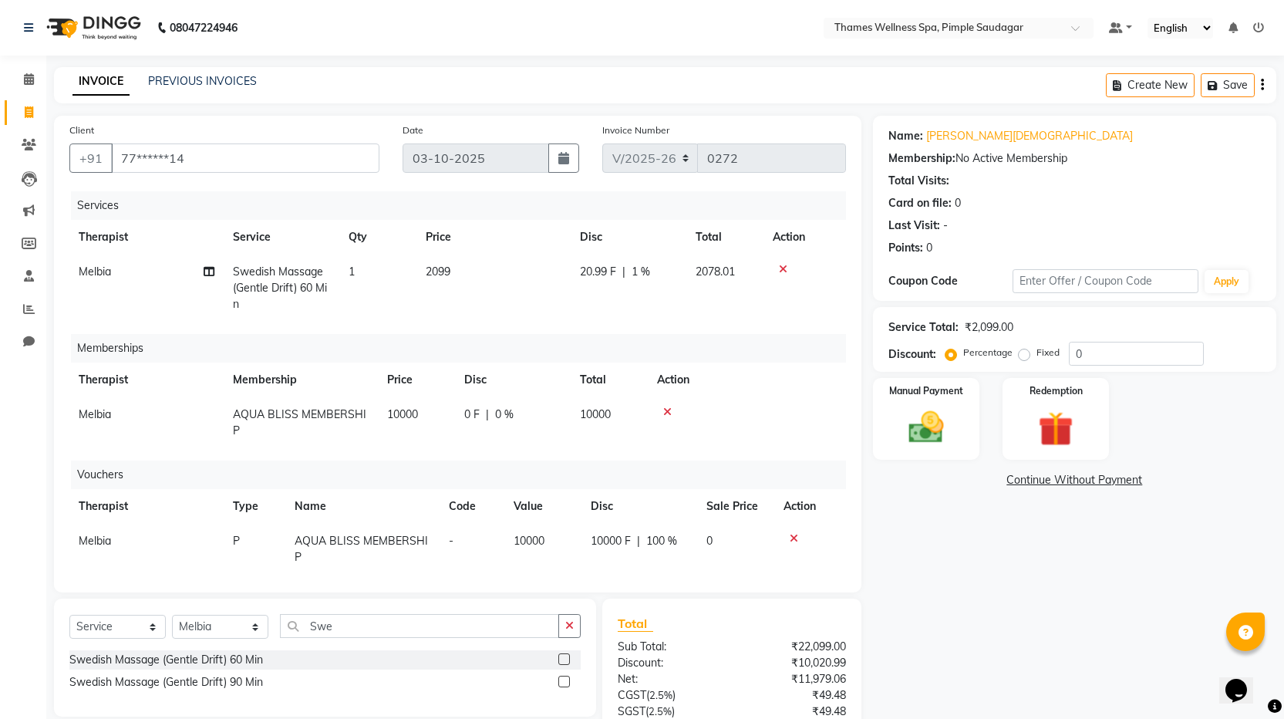
click at [660, 299] on td "20.99 F | 1 %" at bounding box center [629, 288] width 116 height 67
select select "88612"
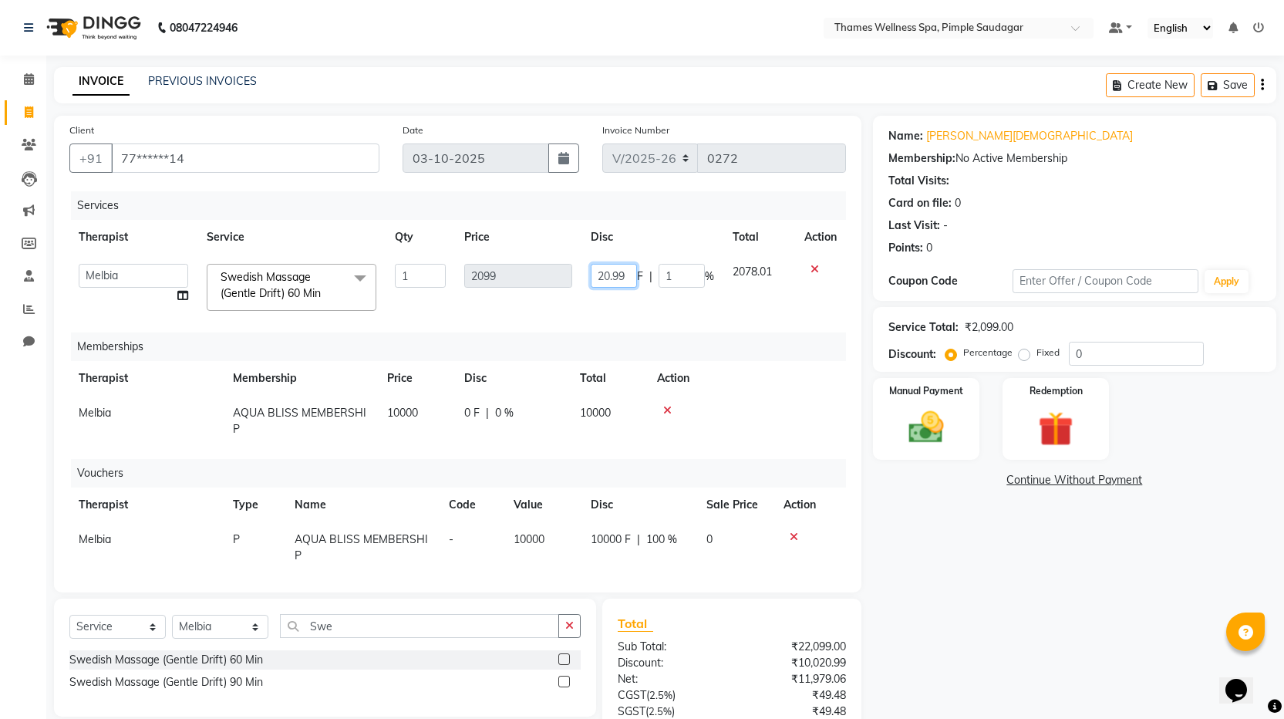
click at [593, 274] on input "20.99" at bounding box center [614, 276] width 46 height 24
type input "9"
type input "100"
click at [768, 354] on div "Memberships" at bounding box center [464, 346] width 787 height 29
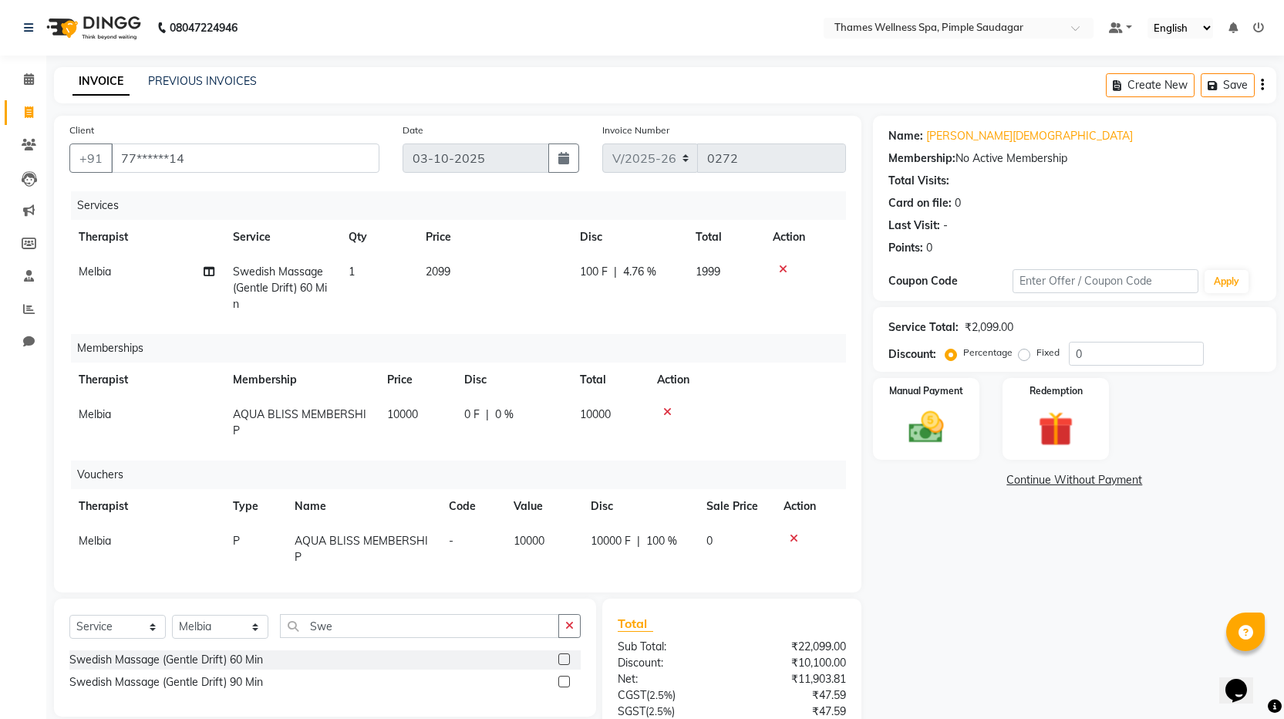
click at [788, 267] on div at bounding box center [805, 269] width 64 height 11
click at [782, 272] on icon at bounding box center [783, 269] width 8 height 11
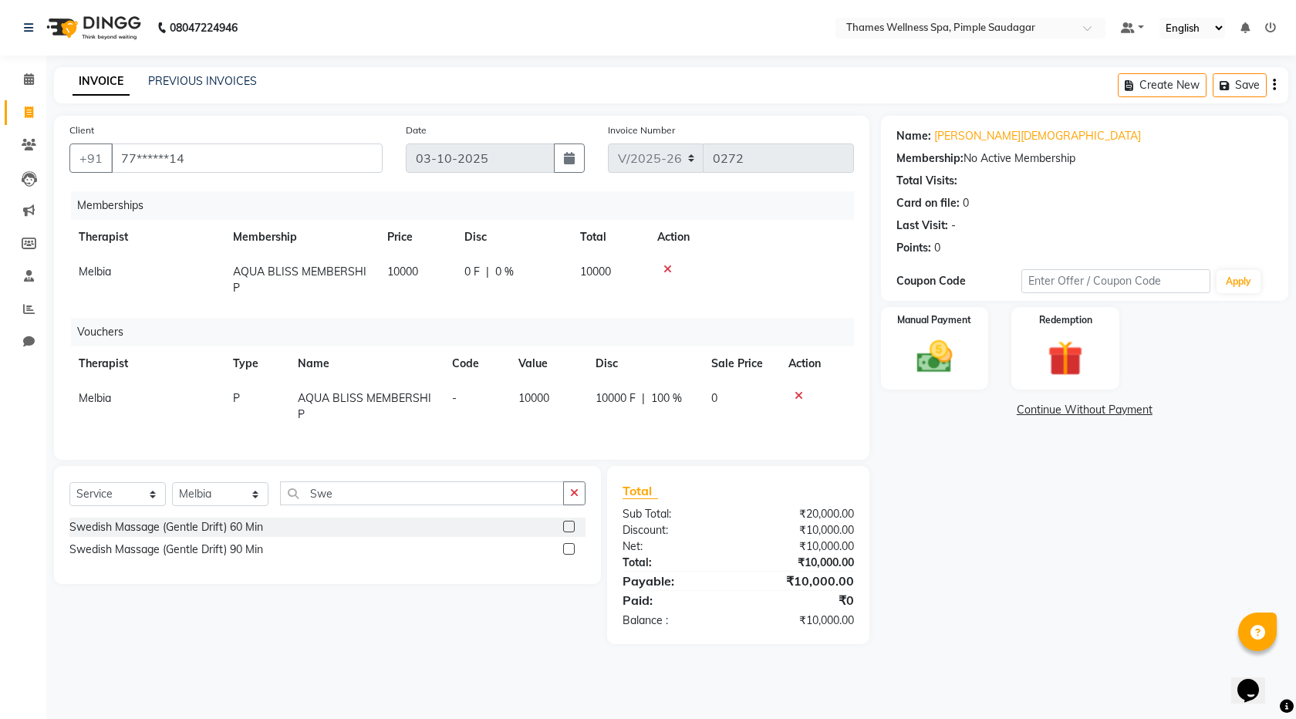
click at [572, 532] on label at bounding box center [569, 527] width 12 height 12
click at [572, 532] on input "checkbox" at bounding box center [568, 527] width 10 height 10
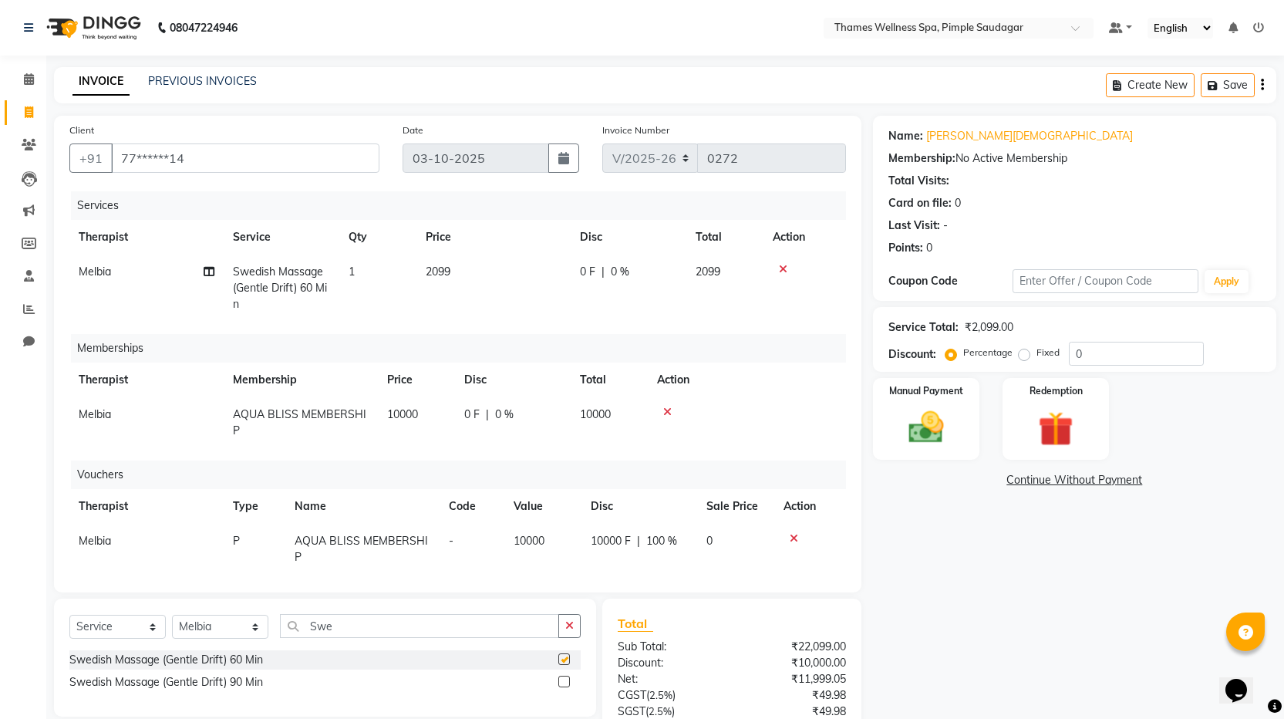
checkbox input "false"
click at [599, 275] on div "0 F | 0 %" at bounding box center [628, 272] width 97 height 16
select select "88612"
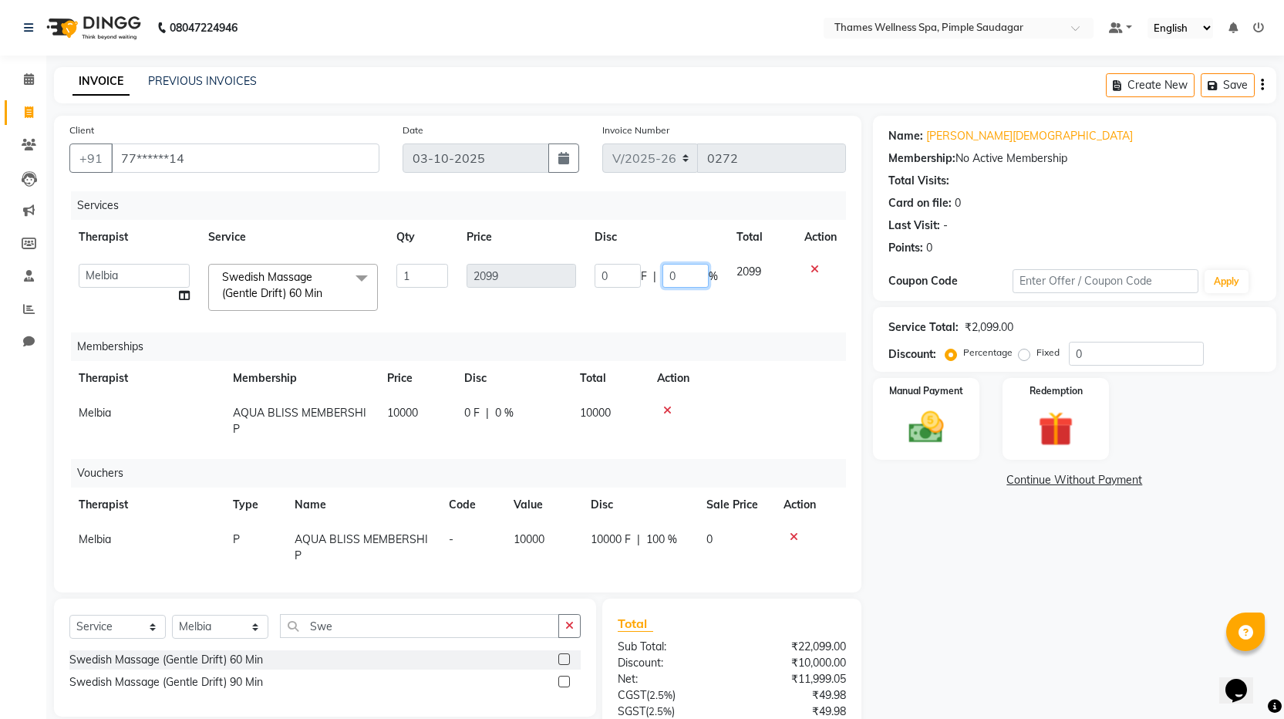
drag, startPoint x: 669, startPoint y: 273, endPoint x: 635, endPoint y: 277, distance: 34.2
click at [635, 277] on div "0 F | 0 %" at bounding box center [656, 276] width 123 height 24
type input "100"
click at [781, 338] on div "Memberships" at bounding box center [464, 346] width 787 height 29
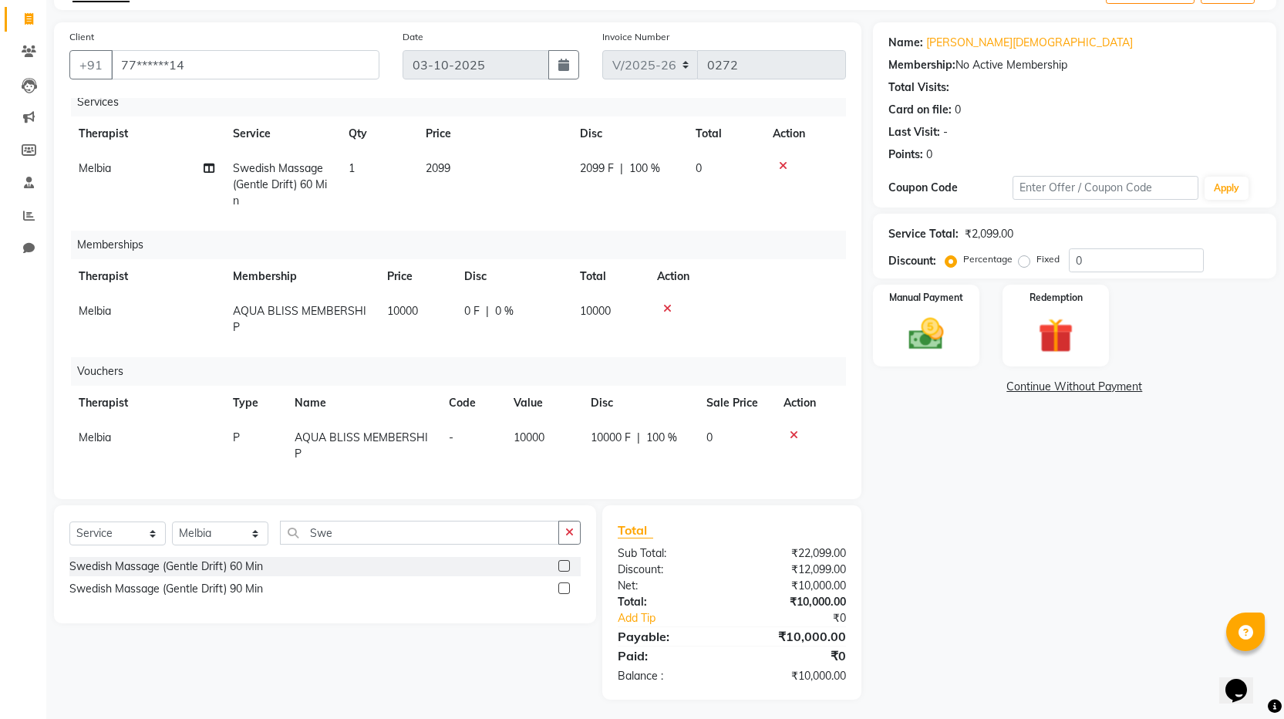
scroll to position [97, 0]
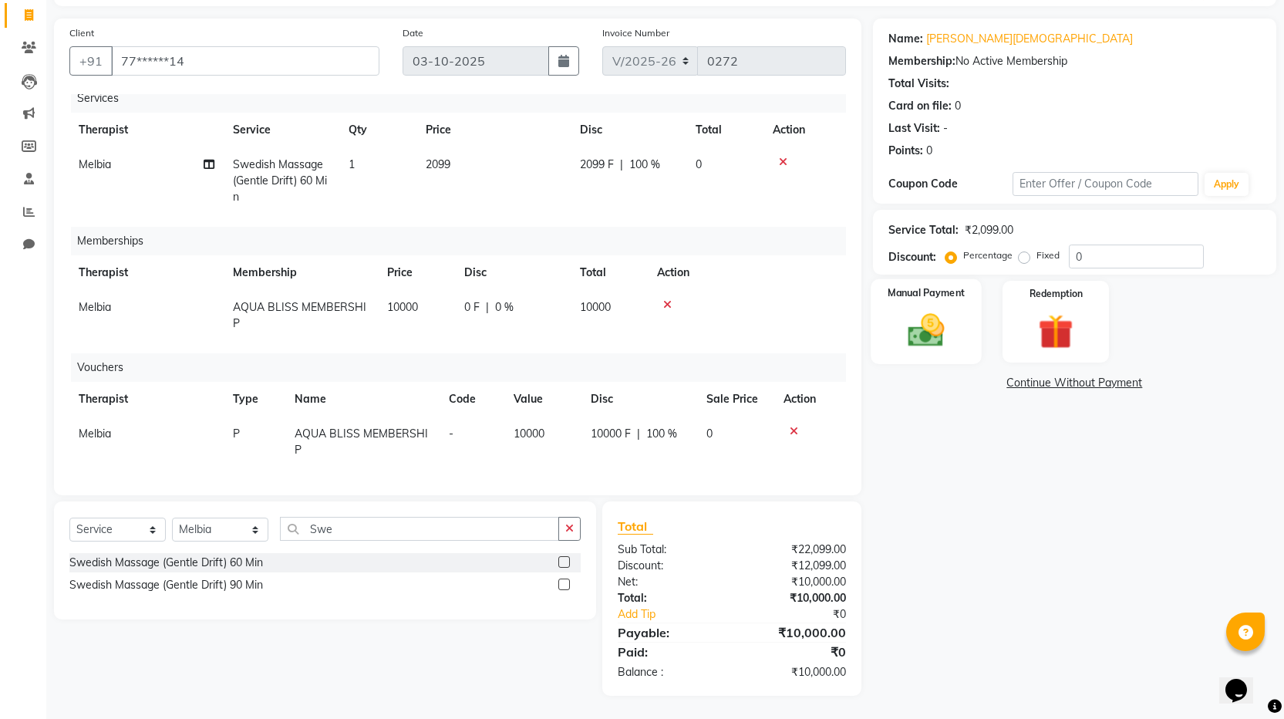
click at [926, 338] on img at bounding box center [925, 330] width 59 height 42
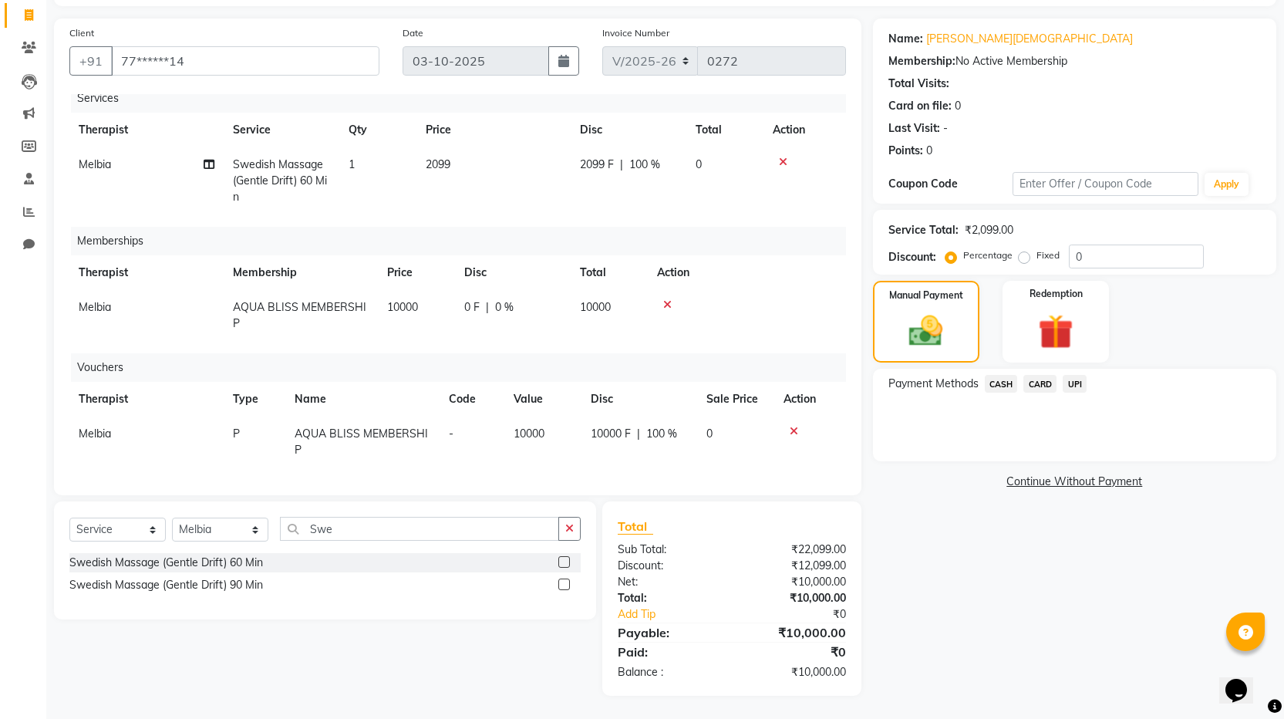
click at [1082, 377] on span "UPI" at bounding box center [1075, 384] width 24 height 18
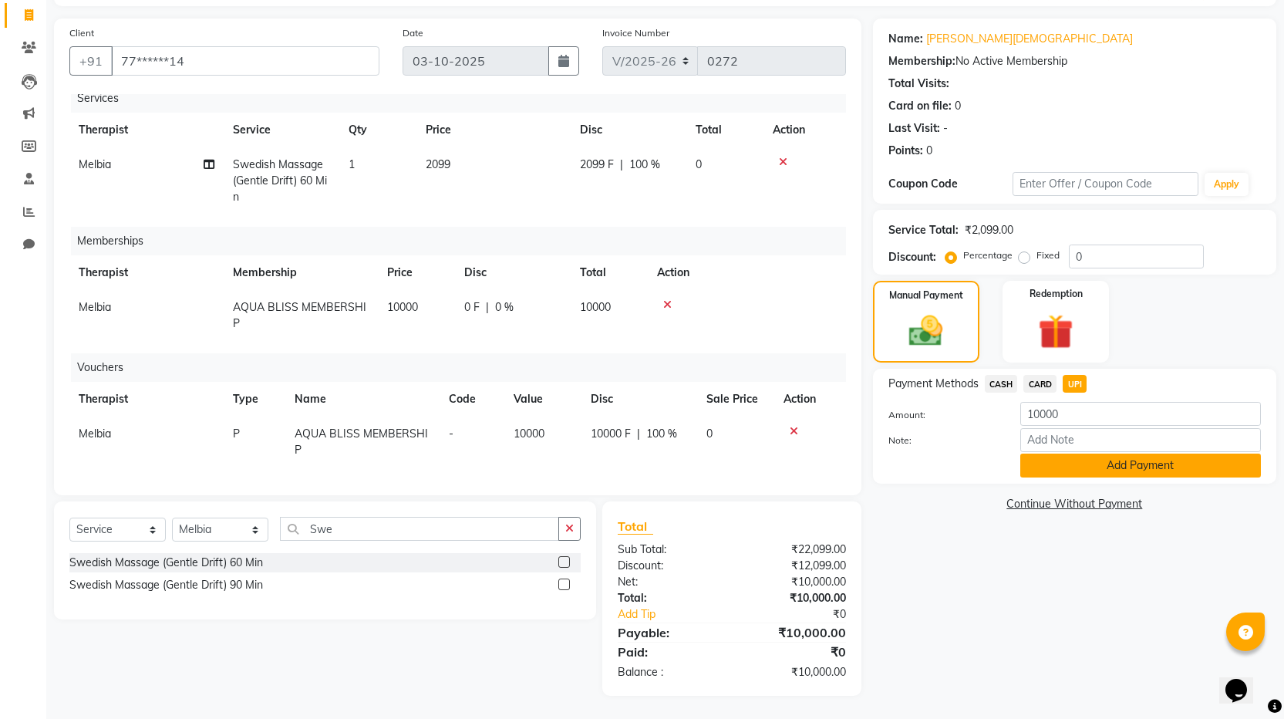
click at [1112, 466] on button "Add Payment" at bounding box center [1141, 466] width 241 height 24
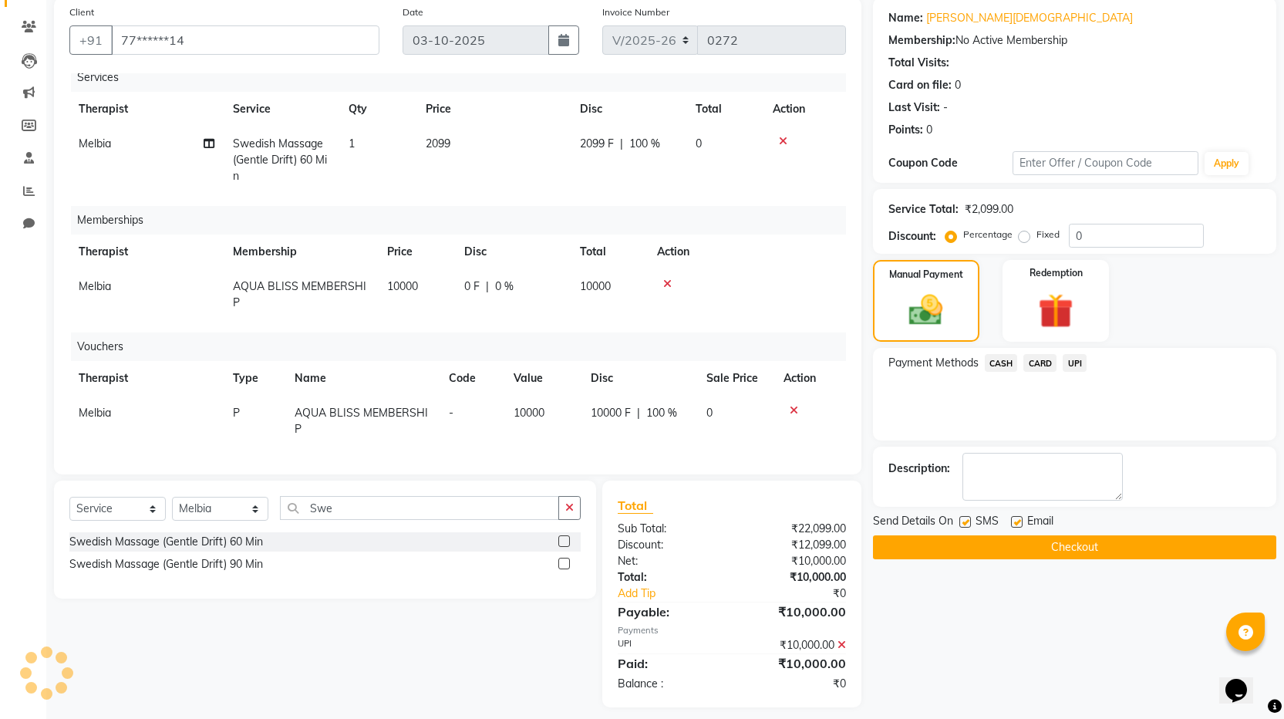
scroll to position [130, 0]
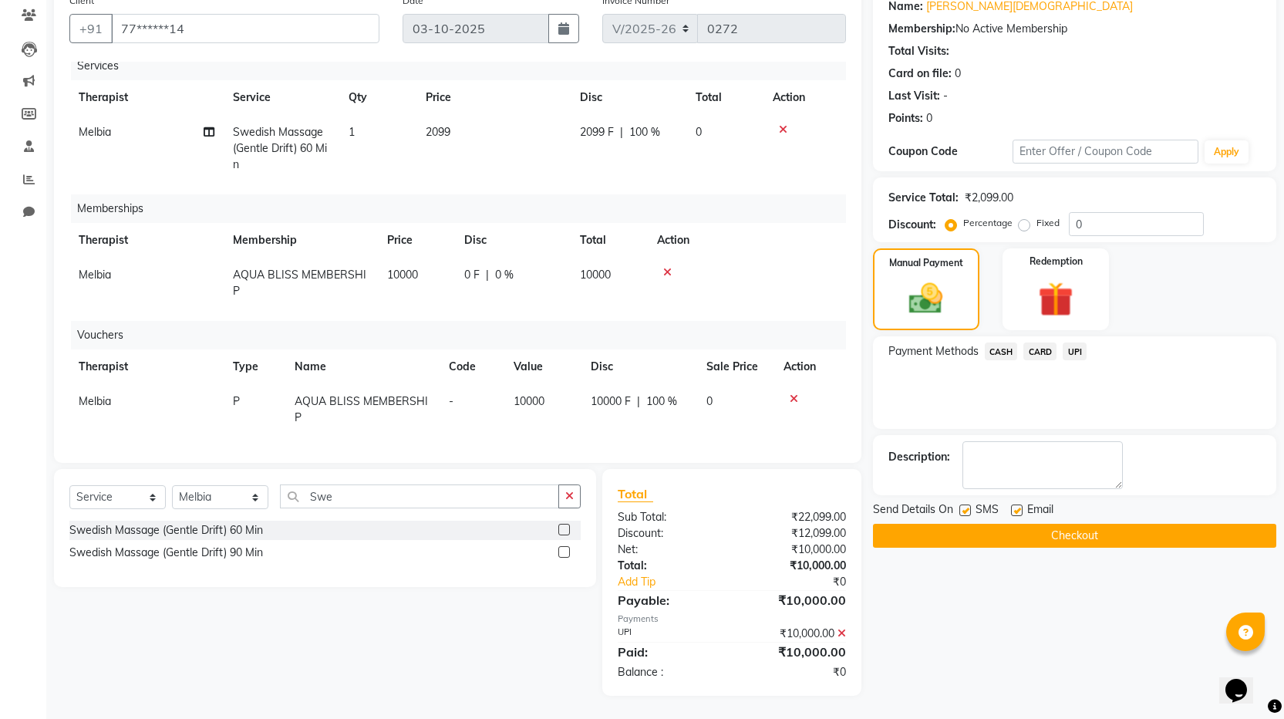
click at [1030, 542] on button "Checkout" at bounding box center [1074, 536] width 403 height 24
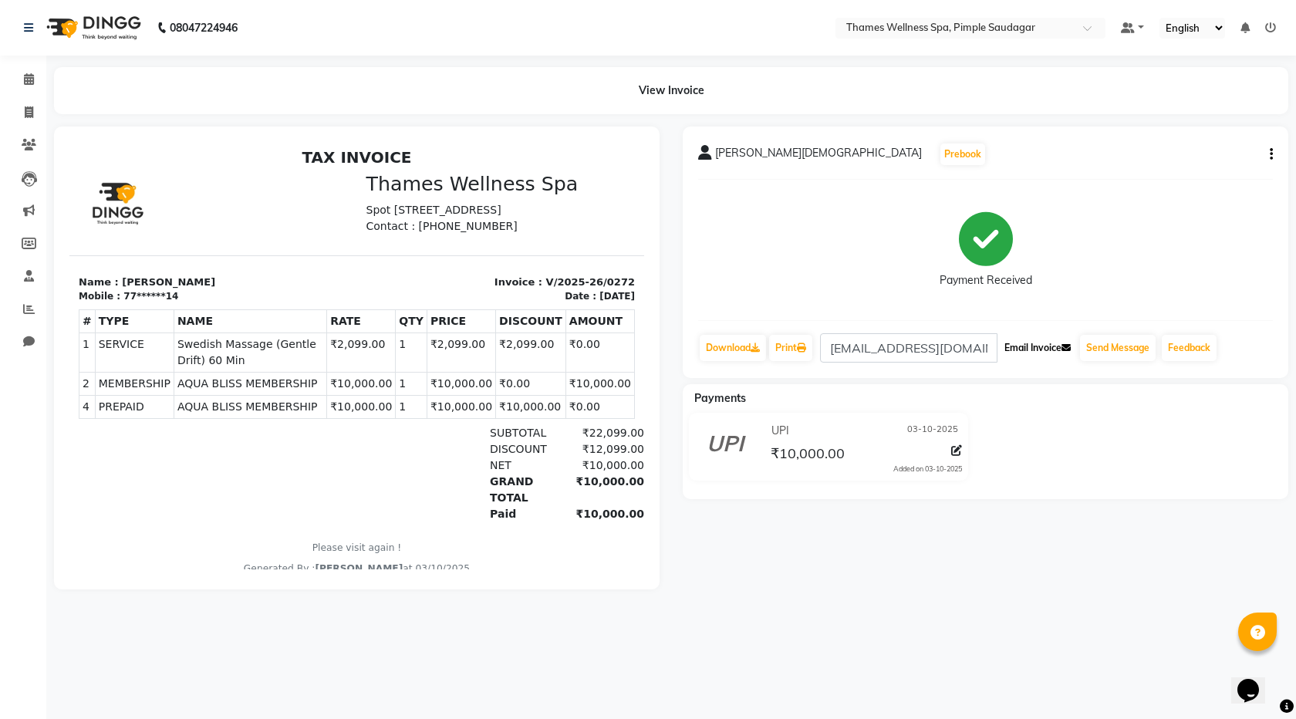
click at [1061, 352] on button "Email Invoice" at bounding box center [1037, 348] width 79 height 26
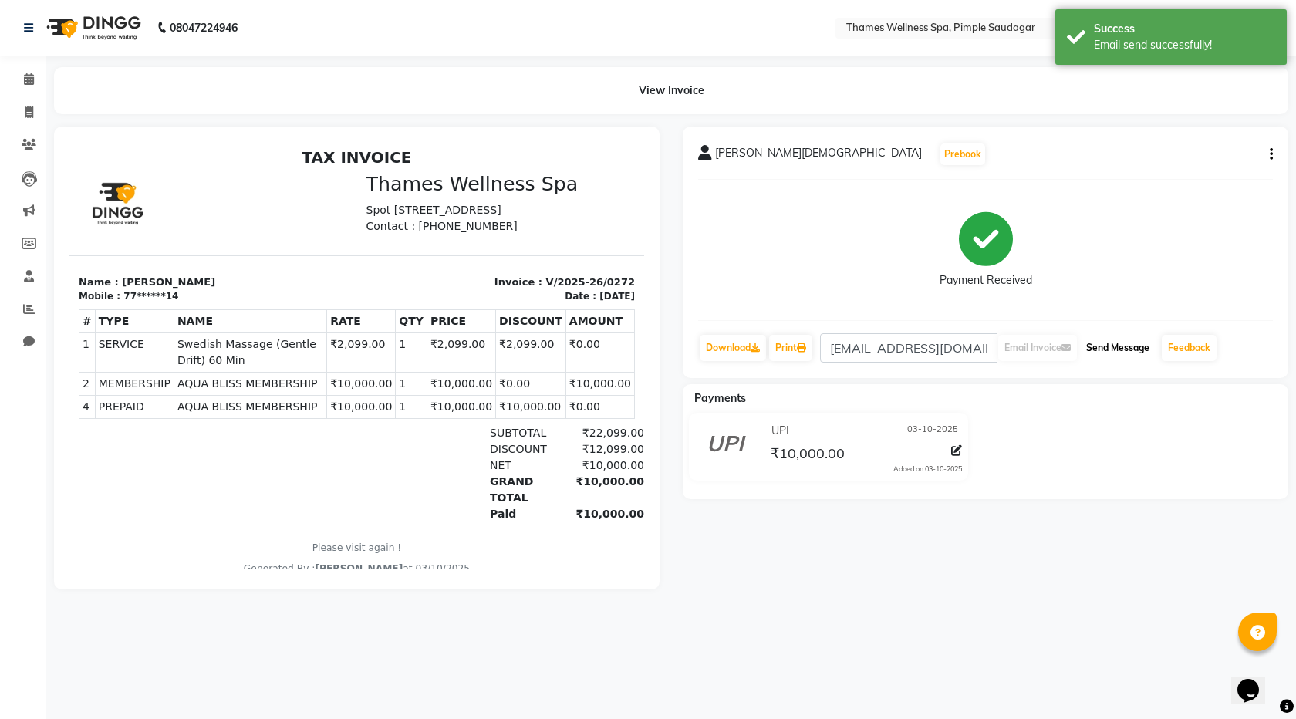
click at [1124, 350] on button "Send Message" at bounding box center [1118, 348] width 76 height 26
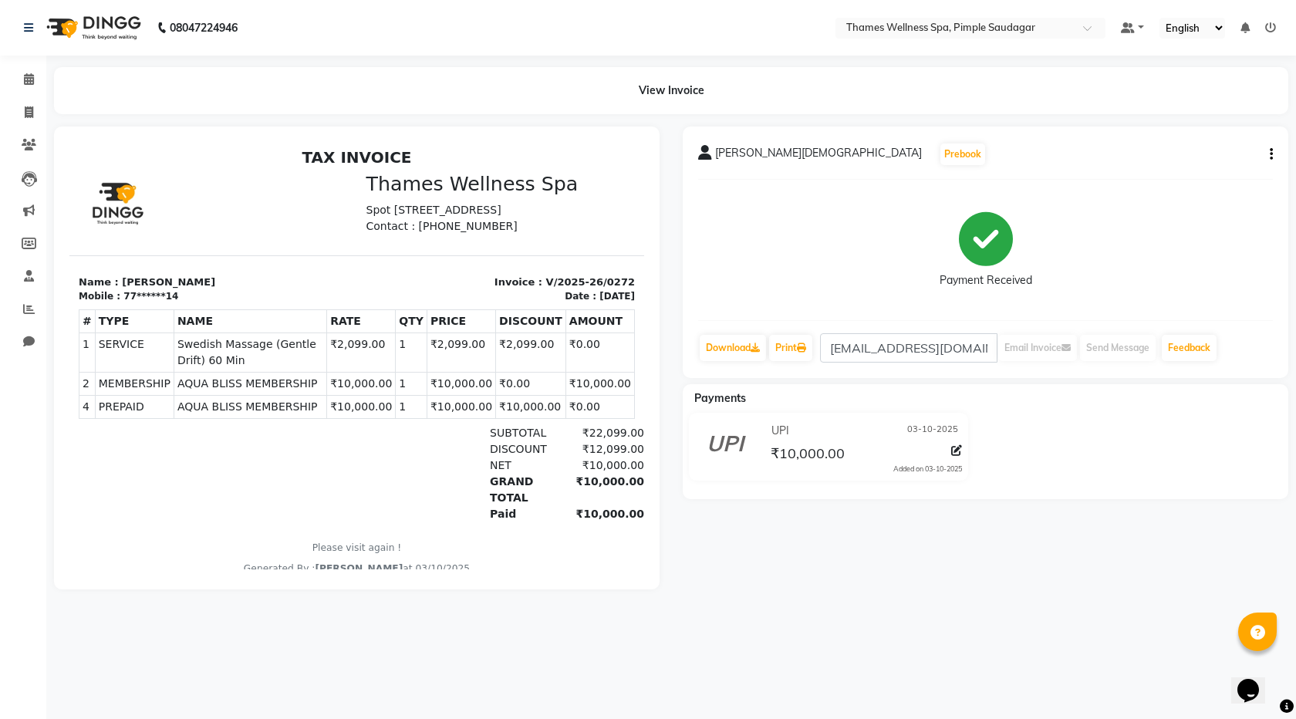
drag, startPoint x: 834, startPoint y: 622, endPoint x: 663, endPoint y: 498, distance: 211.5
click at [815, 603] on main "View Invoice [PERSON_NAME][DEMOGRAPHIC_DATA] Prebook Payment Received Download …" at bounding box center [671, 339] width 1250 height 545
